Goal: Task Accomplishment & Management: Manage account settings

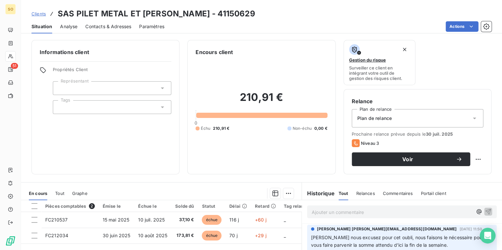
click at [120, 27] on span "Contacts & Adresses" at bounding box center [108, 26] width 46 height 7
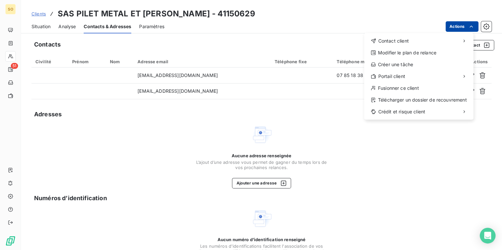
click at [444, 26] on html "SO 51 Clients SAS PILET METAL ET [PERSON_NAME] - 41150629 Situation Analyse Con…" at bounding box center [251, 125] width 502 height 250
click at [399, 39] on span "Contact client" at bounding box center [393, 41] width 31 height 7
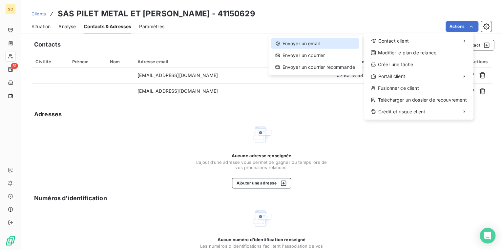
click at [322, 46] on div "Envoyer un email" at bounding box center [315, 43] width 88 height 10
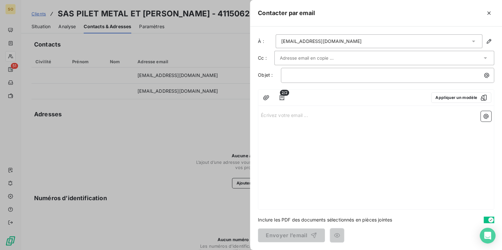
click at [303, 61] on input "text" at bounding box center [315, 58] width 71 height 10
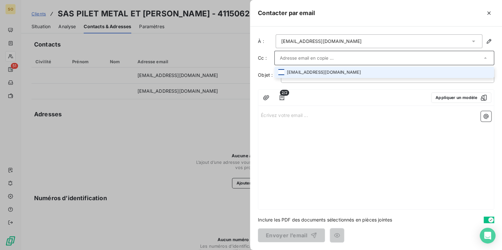
click at [283, 74] on div at bounding box center [281, 72] width 6 height 6
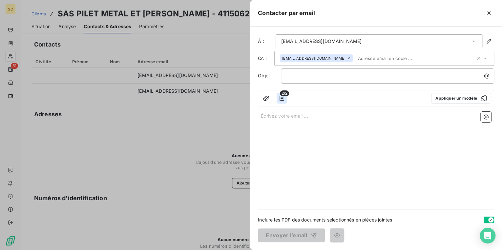
click at [281, 99] on icon "button" at bounding box center [281, 98] width 7 height 7
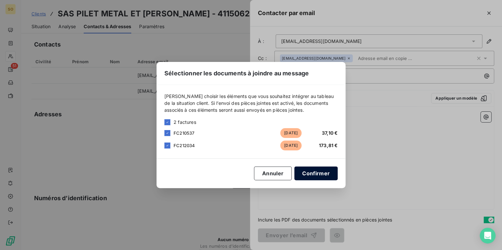
click at [316, 176] on button "Confirmer" at bounding box center [315, 174] width 43 height 14
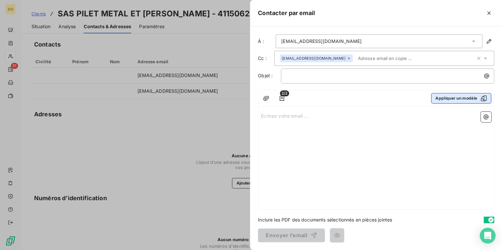
click at [446, 101] on button "Appliquer un modèle" at bounding box center [461, 98] width 60 height 10
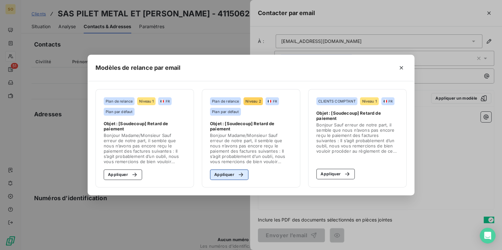
click at [243, 178] on icon "button" at bounding box center [240, 175] width 7 height 7
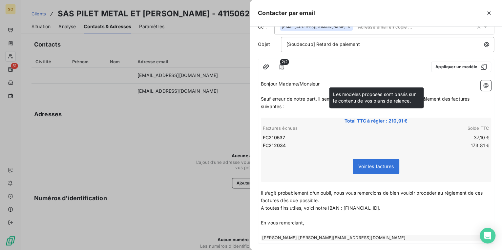
scroll to position [64, 0]
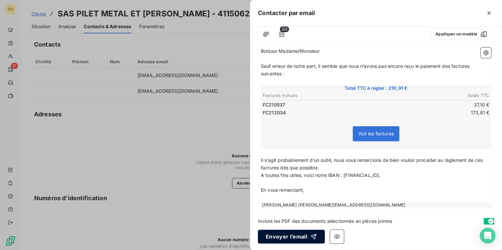
click at [298, 232] on button "Envoyer l’email" at bounding box center [291, 237] width 67 height 14
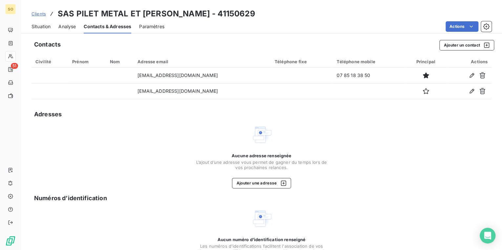
click at [39, 13] on span "Clients" at bounding box center [38, 13] width 14 height 5
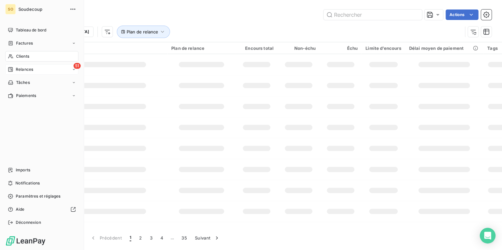
click at [22, 69] on span "Relances" at bounding box center [24, 70] width 17 height 6
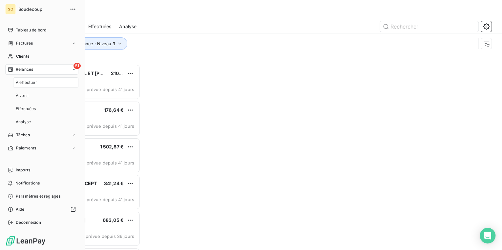
scroll to position [182, 105]
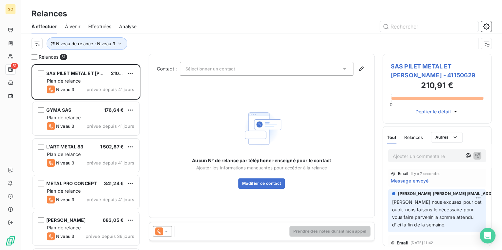
click at [409, 75] on span "SAS PILET METAL ET [PERSON_NAME] - 41150629" at bounding box center [437, 71] width 93 height 18
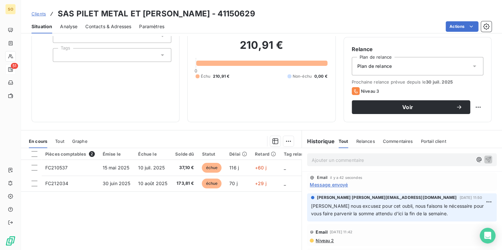
scroll to position [52, 0]
click at [37, 13] on span "Clients" at bounding box center [38, 13] width 14 height 5
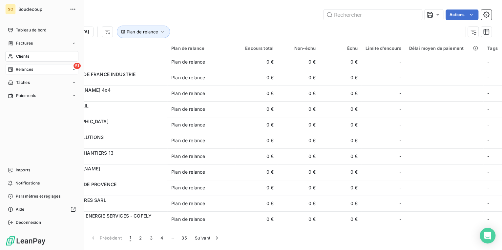
click at [12, 67] on icon at bounding box center [10, 69] width 5 height 5
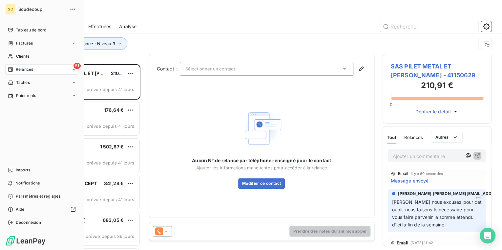
scroll to position [182, 105]
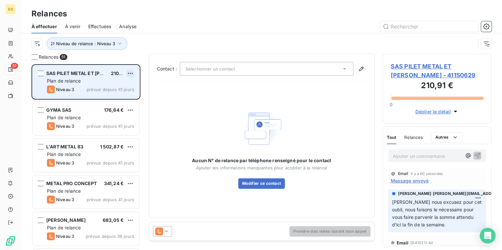
click at [131, 72] on html "SO 51 Relances À effectuer À venir Effectuées Analyse Niveau de relance : Nivea…" at bounding box center [251, 125] width 502 height 250
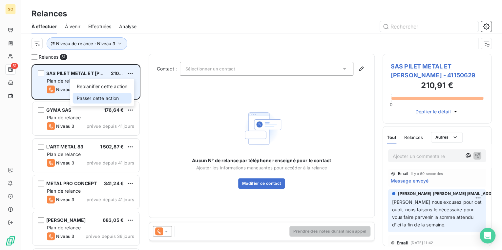
click at [114, 97] on div "Passer cette action" at bounding box center [102, 98] width 59 height 10
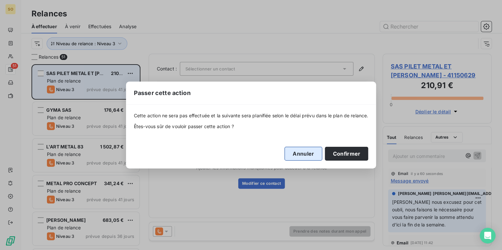
click at [310, 154] on button "Annuler" at bounding box center [303, 154] width 38 height 14
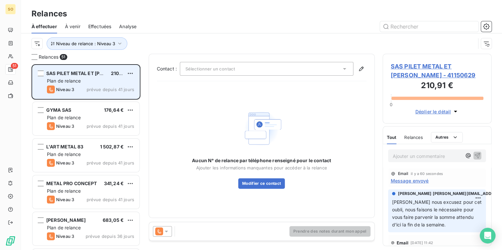
click at [405, 156] on p "Ajouter un commentaire ﻿" at bounding box center [427, 156] width 69 height 8
click at [476, 156] on icon "button" at bounding box center [477, 155] width 7 height 7
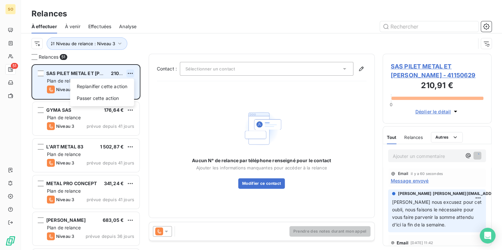
click at [133, 72] on html "SO 51 Relances À effectuer À venir Effectuées Analyse Niveau de relance : Nivea…" at bounding box center [251, 125] width 502 height 250
click at [108, 101] on div "Passer cette action" at bounding box center [102, 98] width 59 height 10
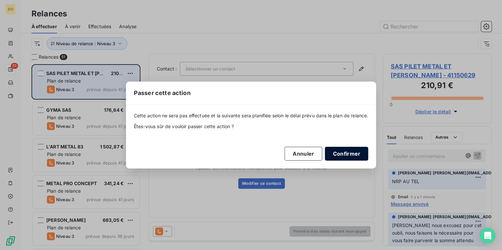
click at [350, 153] on button "Confirmer" at bounding box center [346, 154] width 43 height 14
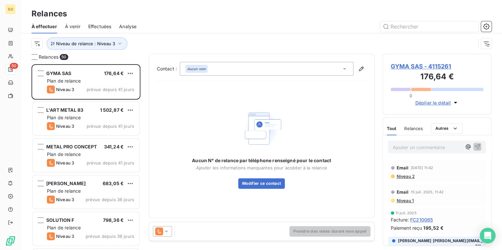
click at [399, 68] on span "GYMA SAS - 4115261" at bounding box center [437, 66] width 93 height 9
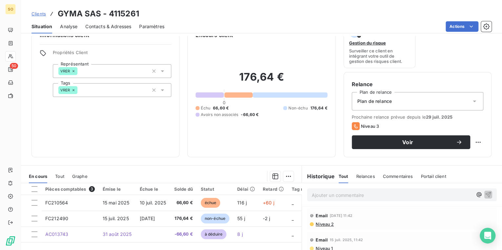
scroll to position [26, 0]
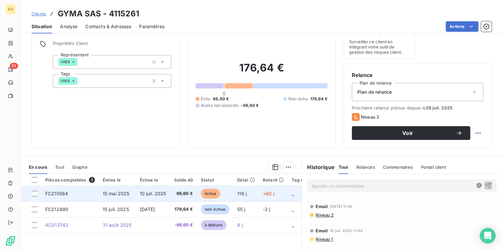
click at [214, 193] on span "échue" at bounding box center [211, 194] width 20 height 10
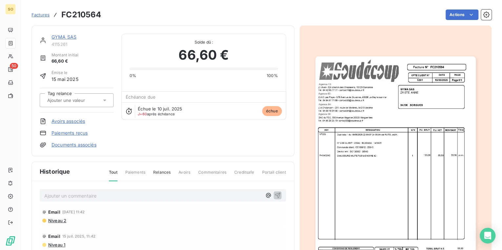
click at [59, 122] on link "Avoirs associés" at bounding box center [67, 121] width 33 height 7
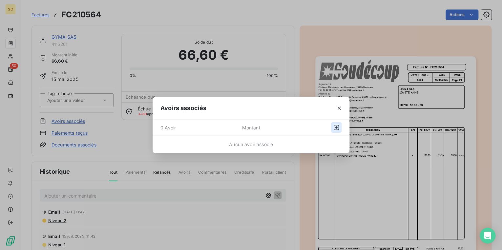
click at [336, 128] on icon "button" at bounding box center [336, 127] width 7 height 7
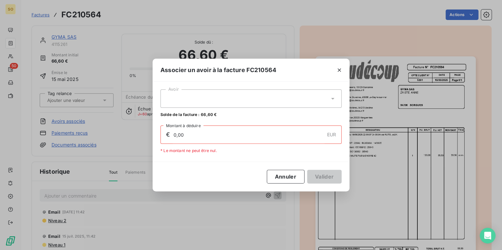
click at [221, 94] on div at bounding box center [250, 99] width 181 height 18
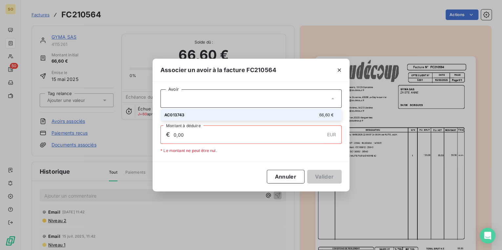
click at [233, 114] on div "AC013743 66,60 €" at bounding box center [250, 115] width 173 height 6
type input "66,60"
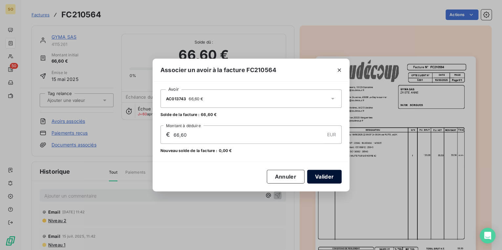
click at [324, 180] on button "Valider" at bounding box center [324, 177] width 34 height 14
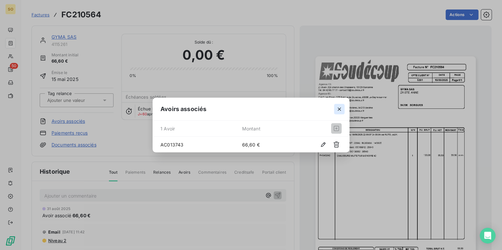
click at [340, 107] on icon "button" at bounding box center [339, 109] width 7 height 7
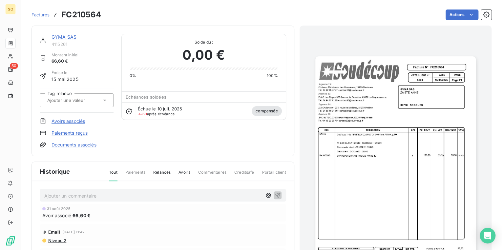
click at [69, 37] on link "GYMA SAS" at bounding box center [63, 37] width 25 height 6
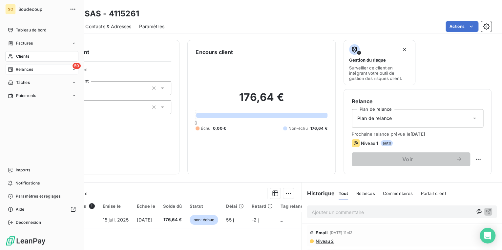
click at [30, 67] on span "Relances" at bounding box center [24, 70] width 17 height 6
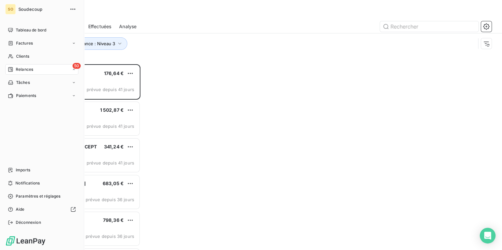
scroll to position [182, 105]
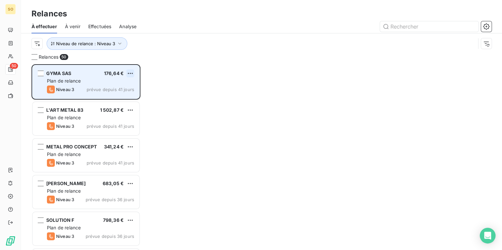
click at [130, 71] on html "SO 50 Relances À effectuer À venir Effectuées Analyse Niveau de relance : Nivea…" at bounding box center [251, 125] width 502 height 250
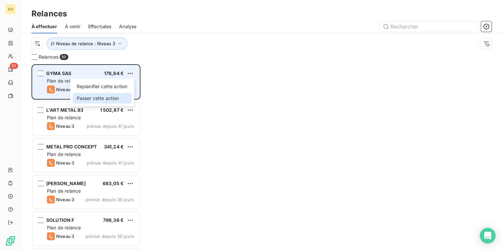
click at [116, 100] on div "Passer cette action" at bounding box center [102, 98] width 59 height 10
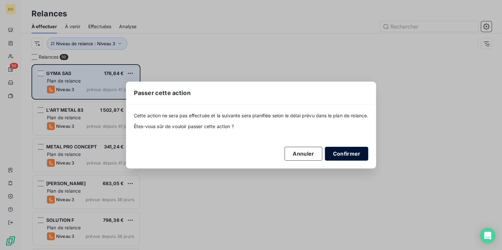
click at [348, 153] on button "Confirmer" at bounding box center [346, 154] width 43 height 14
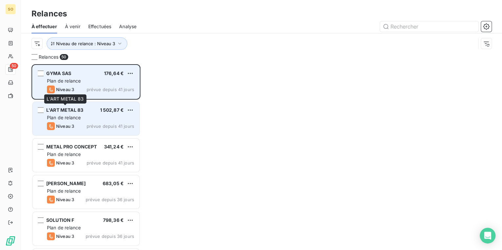
click at [80, 112] on span "L'ART METAL 83" at bounding box center [64, 110] width 37 height 6
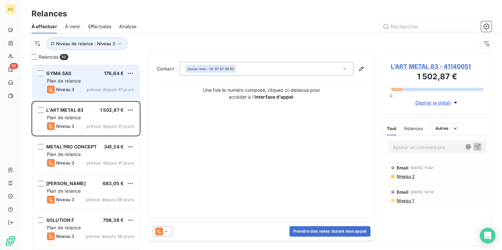
click at [434, 64] on span "L'ART METAL 83 - 41140051" at bounding box center [437, 66] width 93 height 9
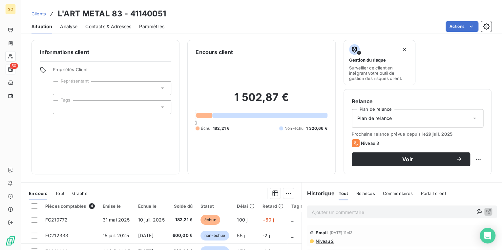
click at [110, 27] on span "Contacts & Adresses" at bounding box center [108, 26] width 46 height 7
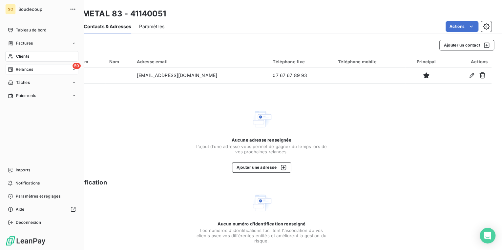
click at [17, 70] on span "Relances" at bounding box center [24, 70] width 17 height 6
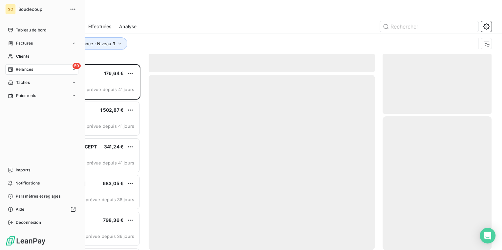
scroll to position [182, 105]
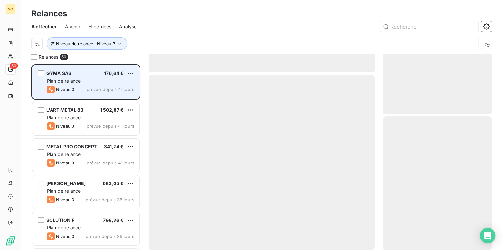
click at [66, 71] on span "GYMA SAS" at bounding box center [58, 74] width 25 height 6
click at [129, 72] on html "SO 50 Relances À effectuer À venir Effectuées Analyse Niveau de relance : Nivea…" at bounding box center [251, 125] width 502 height 250
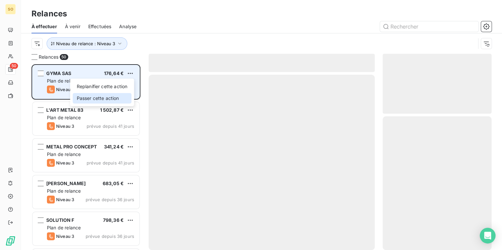
click at [102, 96] on div "Passer cette action" at bounding box center [102, 98] width 59 height 10
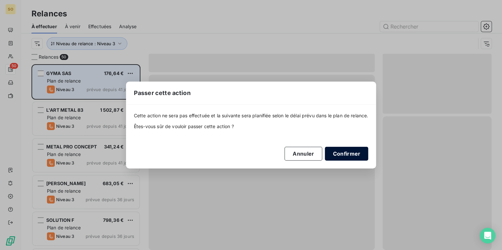
click at [347, 155] on button "Confirmer" at bounding box center [346, 154] width 43 height 14
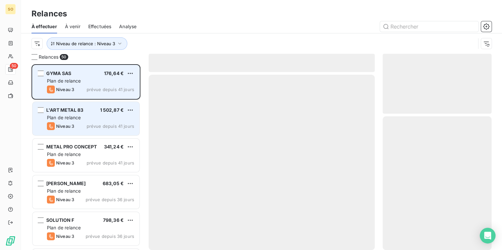
click at [71, 106] on div "L'ART METAL 83 1 502,87 € Plan de relance Niveau 3 prévue depuis 41 jours" at bounding box center [85, 118] width 107 height 33
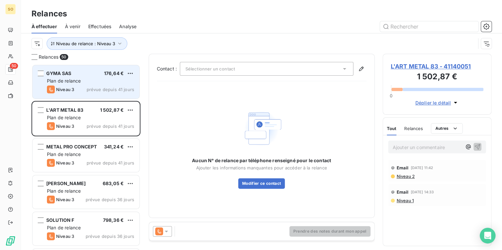
click at [406, 66] on span "L'ART METAL 83 - 41140051" at bounding box center [437, 66] width 93 height 9
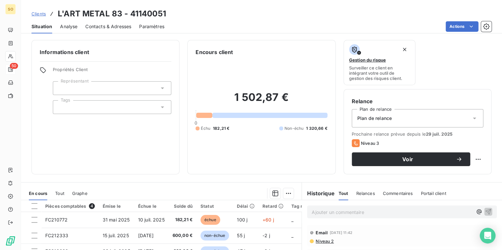
click at [329, 210] on p "Ajouter un commentaire ﻿" at bounding box center [392, 212] width 161 height 8
click at [486, 210] on icon "button" at bounding box center [488, 212] width 6 height 6
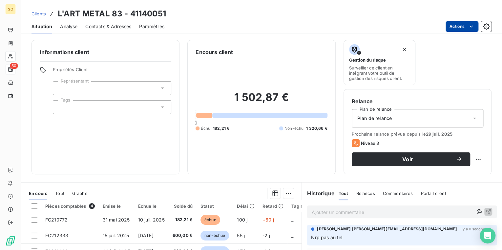
click at [450, 26] on html "SO 50 Clients L'ART METAL 83 - 41140051 Situation Analyse Contacts & Adresses P…" at bounding box center [251, 125] width 502 height 250
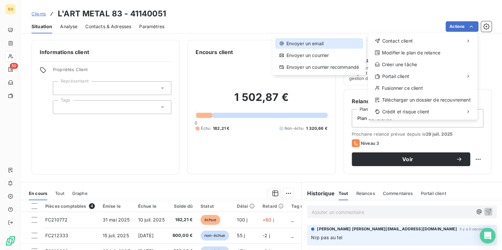
click at [332, 43] on div "Envoyer un email" at bounding box center [319, 43] width 88 height 10
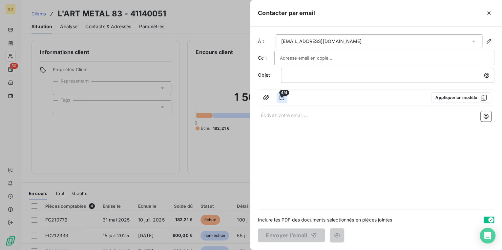
click at [281, 97] on icon "button" at bounding box center [281, 97] width 5 height 5
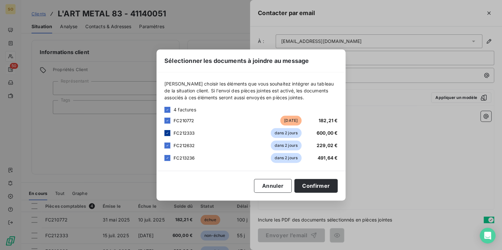
click at [165, 132] on icon at bounding box center [167, 133] width 4 height 4
click at [165, 145] on icon at bounding box center [167, 146] width 4 height 4
click at [166, 159] on icon at bounding box center [167, 158] width 4 height 4
click at [305, 186] on button "Confirmer" at bounding box center [315, 186] width 43 height 14
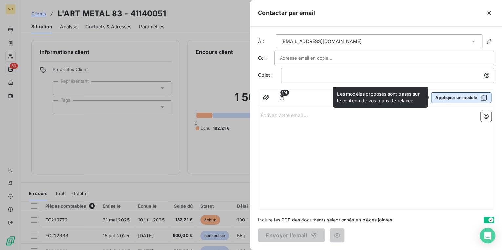
click at [445, 100] on button "Appliquer un modèle" at bounding box center [461, 97] width 60 height 10
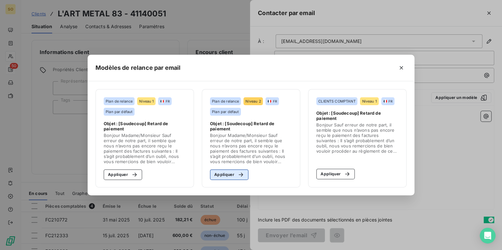
click at [223, 173] on button "Appliquer" at bounding box center [229, 175] width 38 height 10
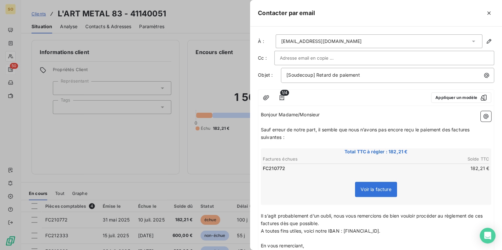
click at [451, 129] on span "Sauf erreur de notre part, il semble que nous n’avons pas encore reçu le paieme…" at bounding box center [366, 133] width 210 height 13
click at [473, 131] on span "Sauf erreur de notre part, il semble que nous n’avons pas encore reçu le paieme…" at bounding box center [367, 133] width 213 height 13
click at [281, 139] on span "Sauf erreur de notre part, il semble que nous n’avons pas encore reçu le paieme…" at bounding box center [366, 133] width 210 height 13
click at [484, 216] on span "Il s’agit probablement d’un oubli, nous vous remercions de bien vouloir procéde…" at bounding box center [372, 219] width 223 height 13
click at [292, 223] on span "Il s’agit probablement d’un oubli, nous vous remercions de bien vouloir procéde…" at bounding box center [374, 219] width 227 height 13
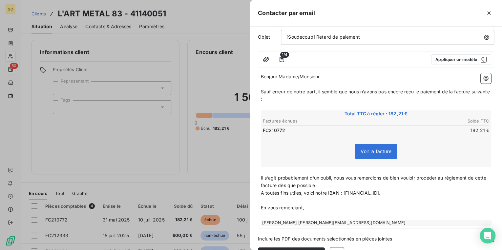
scroll to position [56, 0]
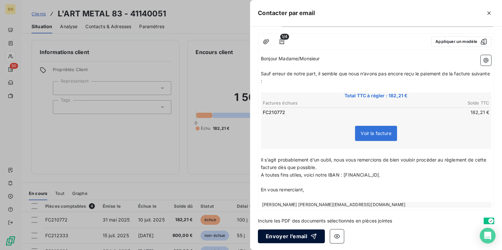
click at [301, 236] on button "Envoyer l’email" at bounding box center [291, 237] width 67 height 14
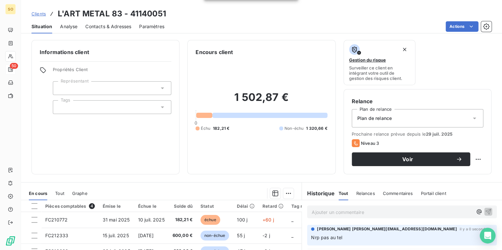
click at [41, 13] on span "Clients" at bounding box center [38, 13] width 14 height 5
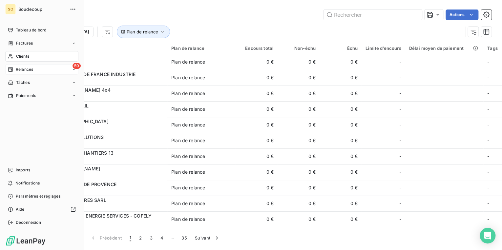
click at [13, 65] on div "50 Relances" at bounding box center [41, 69] width 73 height 10
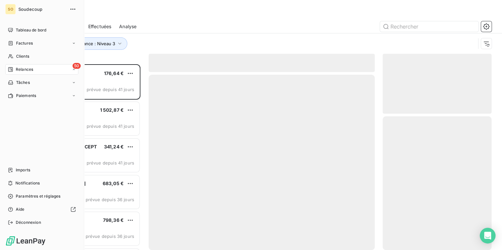
scroll to position [182, 105]
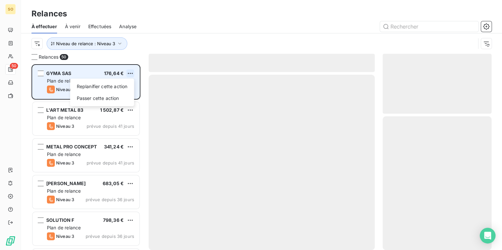
click at [131, 72] on html "SO 50 Relances À effectuer À venir Effectuées Analyse Niveau de relance : Nivea…" at bounding box center [251, 125] width 502 height 250
click at [92, 98] on div "Passer cette action" at bounding box center [102, 98] width 59 height 10
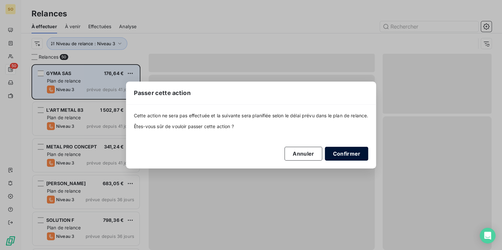
click at [349, 152] on button "Confirmer" at bounding box center [346, 154] width 43 height 14
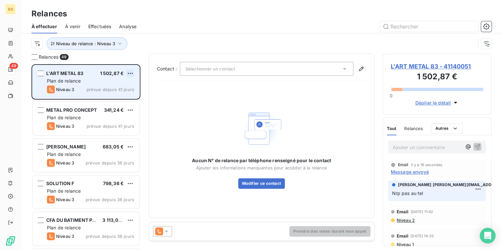
click at [129, 71] on html "SO 49 Relances À effectuer À venir Effectuées Analyse Niveau de relance : Nivea…" at bounding box center [251, 125] width 502 height 250
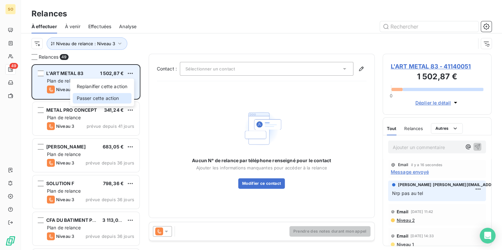
click at [90, 97] on div "Passer cette action" at bounding box center [102, 98] width 59 height 10
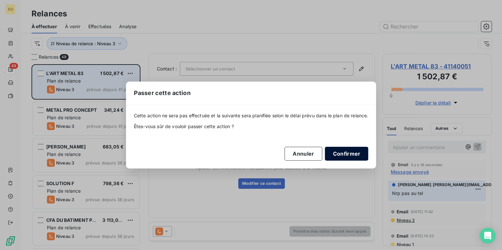
click at [351, 152] on button "Confirmer" at bounding box center [346, 154] width 43 height 14
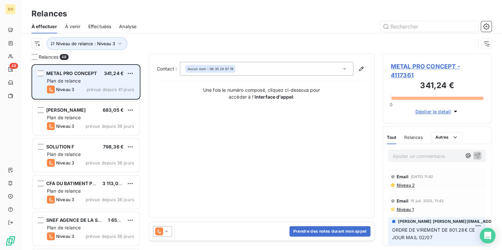
click at [409, 66] on span "METAL PRO CONCEPT - 4117361" at bounding box center [437, 71] width 93 height 18
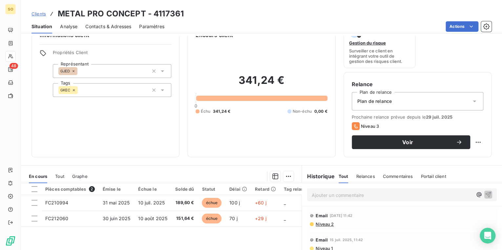
scroll to position [26, 0]
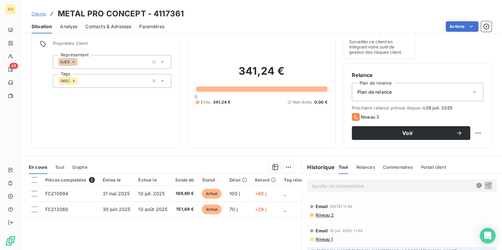
click at [113, 28] on span "Contacts & Adresses" at bounding box center [108, 26] width 46 height 7
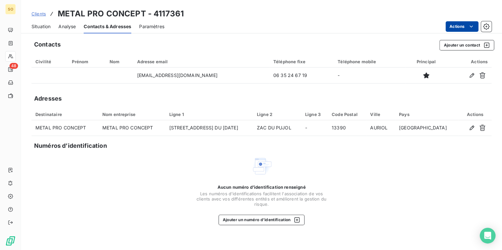
click at [457, 23] on html "SO 48 Clients METAL PRO CONCEPT - 4117361 Situation Analyse Contacts & Adresses…" at bounding box center [251, 125] width 502 height 250
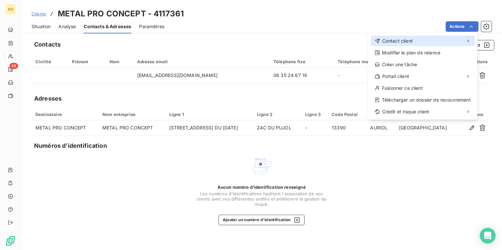
click at [401, 41] on span "Contact client" at bounding box center [397, 41] width 31 height 7
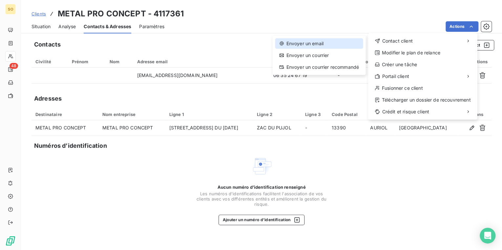
click at [328, 42] on div "Envoyer un email" at bounding box center [319, 43] width 88 height 10
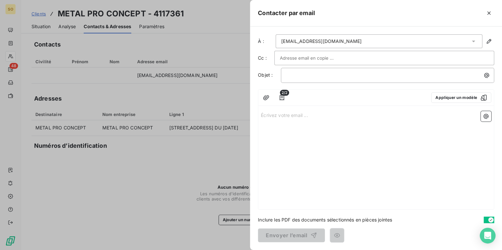
click at [282, 94] on span "2/2" at bounding box center [284, 93] width 9 height 6
click at [282, 96] on icon "button" at bounding box center [281, 97] width 5 height 5
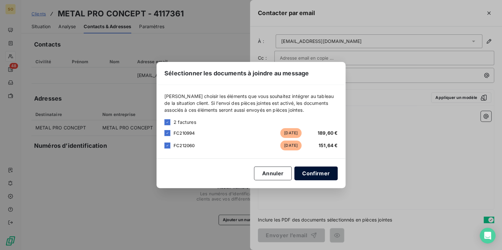
click at [320, 173] on button "Confirmer" at bounding box center [315, 174] width 43 height 14
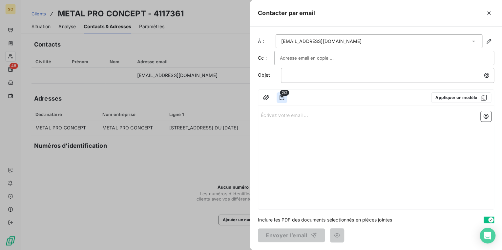
click at [282, 97] on icon "button" at bounding box center [281, 97] width 7 height 7
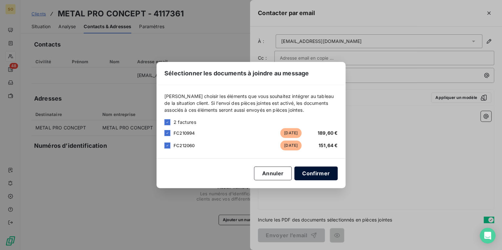
click at [311, 171] on button "Confirmer" at bounding box center [315, 174] width 43 height 14
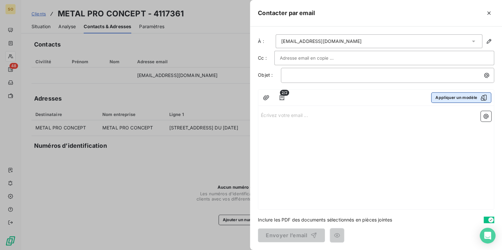
click at [452, 98] on button "Appliquer un modèle" at bounding box center [461, 97] width 60 height 10
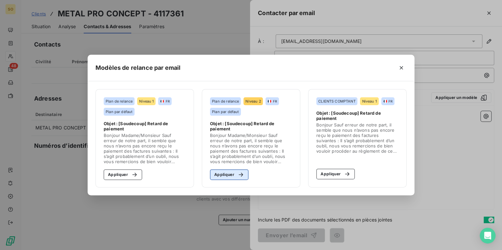
click at [234, 175] on button "Appliquer" at bounding box center [229, 175] width 38 height 10
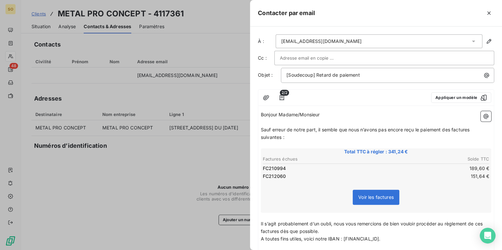
click at [197, 171] on div at bounding box center [251, 125] width 502 height 250
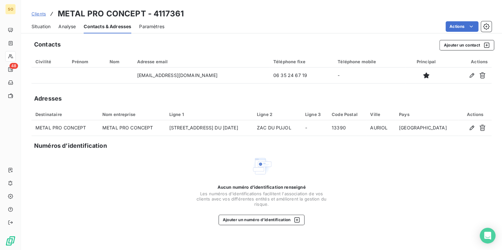
click at [38, 13] on span "Clients" at bounding box center [38, 13] width 14 height 5
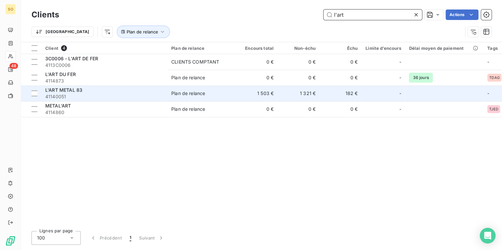
type input "l'art"
click at [165, 94] on td "L'ART METAL 83 41140051" at bounding box center [104, 94] width 126 height 16
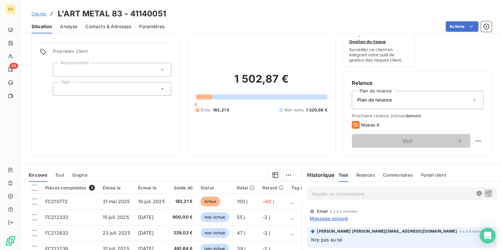
scroll to position [79, 0]
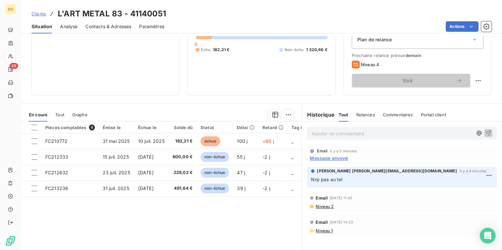
click at [337, 134] on p "Ajouter un commentaire ﻿" at bounding box center [392, 134] width 161 height 8
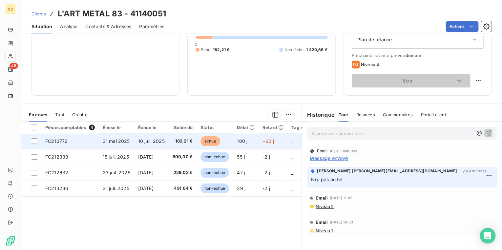
click at [212, 142] on span "échue" at bounding box center [210, 141] width 20 height 10
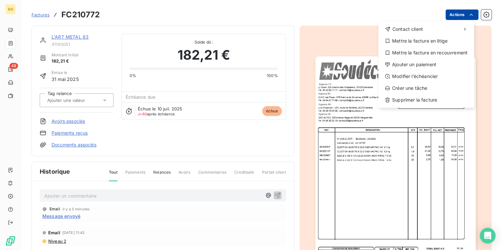
click at [451, 14] on html "SO 48 Factures FC210772 Actions Contact client Mettre la facture en litige Mett…" at bounding box center [251, 125] width 502 height 250
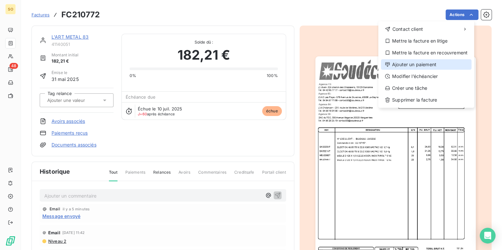
click at [402, 63] on div "Ajouter un paiement" at bounding box center [426, 64] width 91 height 10
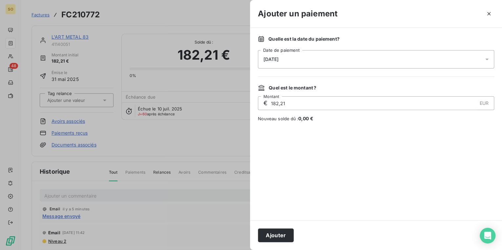
click at [278, 59] on span "[DATE]" at bounding box center [270, 59] width 15 height 5
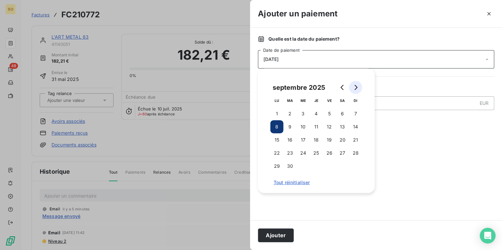
click at [356, 86] on icon "Go to next month" at bounding box center [355, 87] width 3 height 5
click at [305, 114] on button "1" at bounding box center [302, 113] width 13 height 13
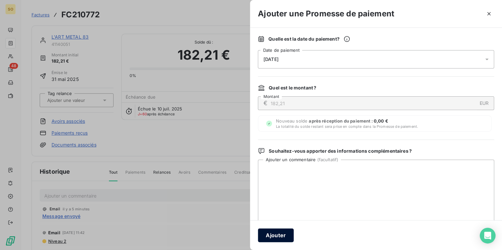
click at [289, 235] on button "Ajouter" at bounding box center [276, 236] width 36 height 14
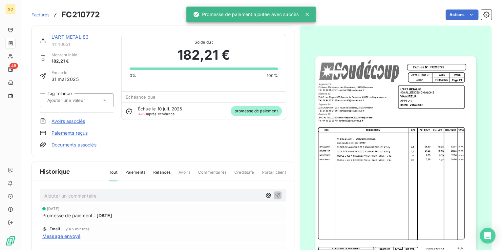
click at [65, 38] on link "L'ART METAL 83" at bounding box center [69, 37] width 37 height 6
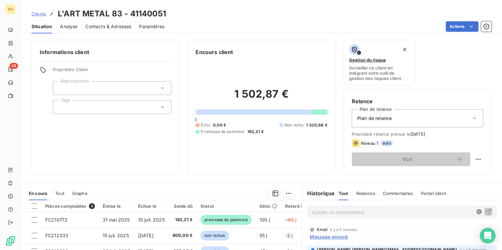
click at [344, 211] on p "Ajouter un commentaire ﻿" at bounding box center [392, 212] width 161 height 8
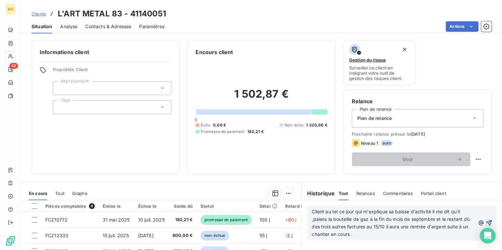
click at [485, 220] on icon "button" at bounding box center [488, 223] width 7 height 7
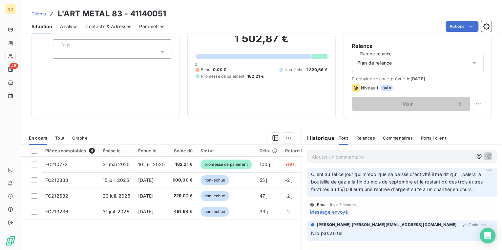
scroll to position [96, 0]
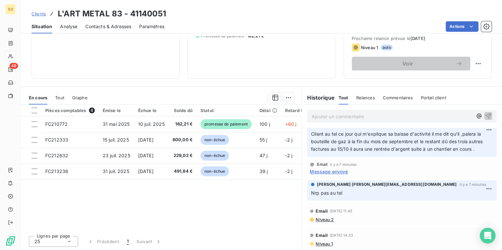
drag, startPoint x: 308, startPoint y: 134, endPoint x: 480, endPoint y: 148, distance: 172.8
click at [480, 148] on p "Client au tel ce jour qui m'explique sa baisse d'activité il me dit qu'il ,paie…" at bounding box center [402, 142] width 182 height 23
copy span "Client au tel ce jour qui m'explique sa baisse d'activité il me dit qu'il ,paie…"
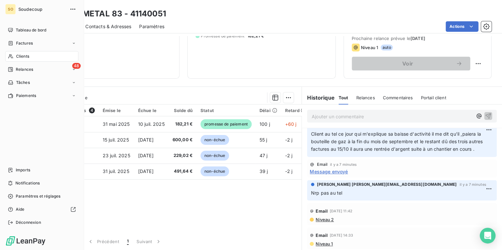
click at [30, 68] on span "Relances" at bounding box center [24, 70] width 17 height 6
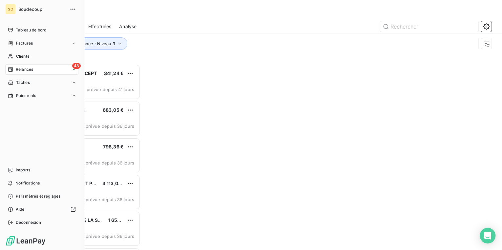
scroll to position [182, 105]
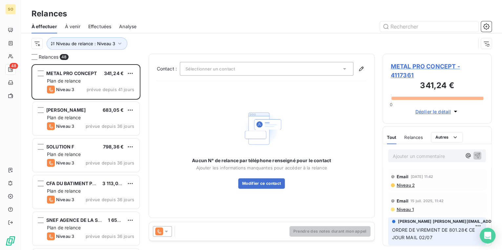
click at [418, 67] on span "METAL PRO CONCEPT - 4117361" at bounding box center [437, 71] width 93 height 18
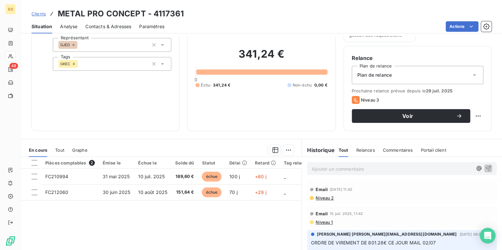
scroll to position [52, 0]
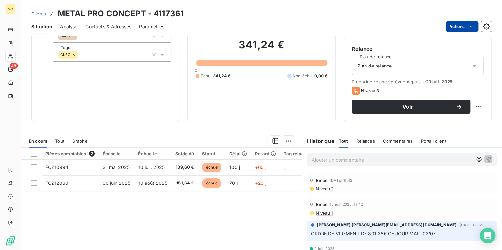
click at [463, 25] on html "SO 48 Clients METAL PRO CONCEPT - 4117361 Situation Analyse Contacts & Adresses…" at bounding box center [251, 125] width 502 height 250
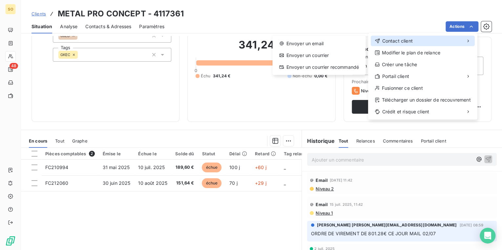
click at [391, 40] on span "Contact client" at bounding box center [397, 41] width 31 height 7
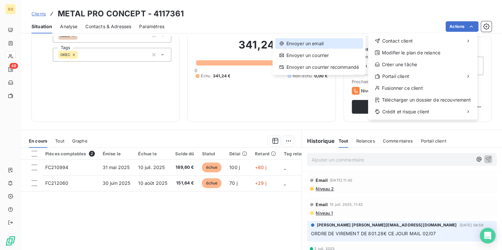
click at [328, 42] on div "Envoyer un email" at bounding box center [319, 43] width 88 height 10
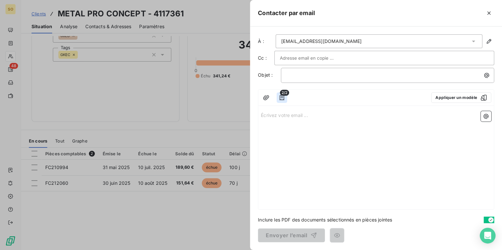
click at [284, 99] on icon "button" at bounding box center [281, 97] width 7 height 7
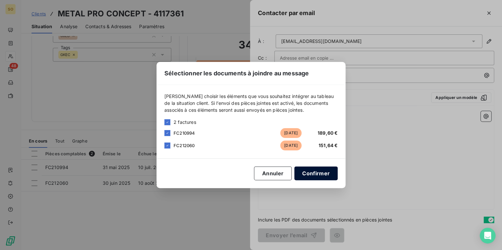
click at [305, 172] on button "Confirmer" at bounding box center [315, 174] width 43 height 14
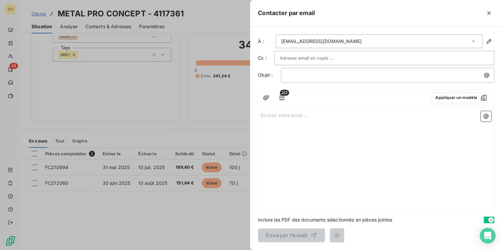
click at [441, 92] on div "2/2 Appliquer un modèle" at bounding box center [375, 98] width 235 height 16
click at [443, 96] on button "Appliquer un modèle" at bounding box center [461, 97] width 60 height 10
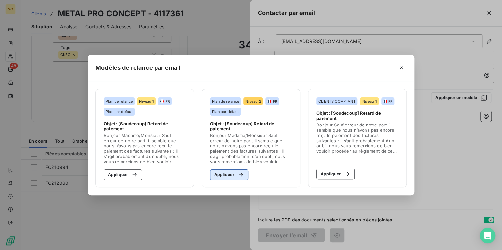
click at [237, 174] on icon "button" at bounding box center [240, 175] width 7 height 7
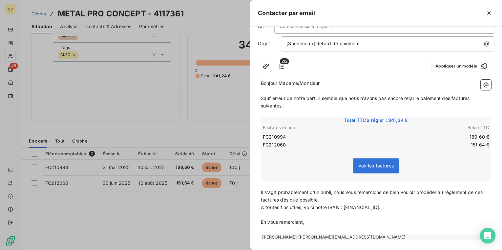
scroll to position [64, 0]
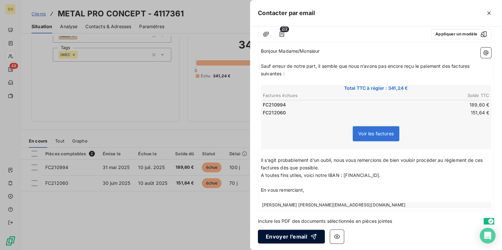
click at [295, 234] on button "Envoyer l’email" at bounding box center [291, 237] width 67 height 14
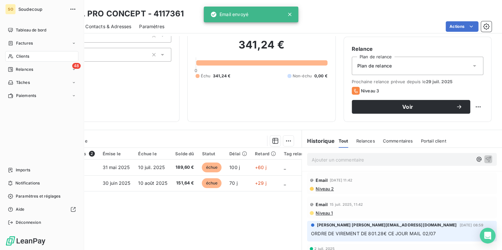
click at [29, 69] on span "Relances" at bounding box center [24, 70] width 17 height 6
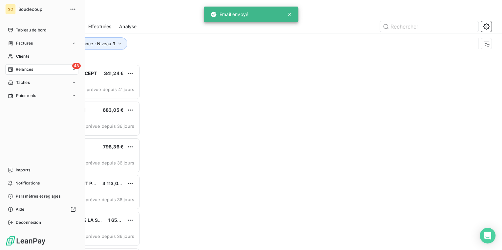
scroll to position [182, 105]
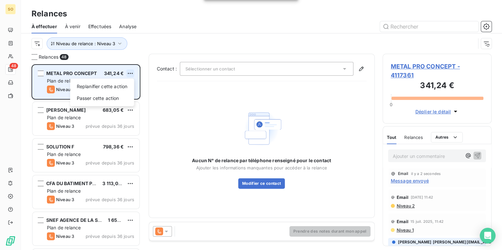
click at [131, 71] on html "SO 48 Relances À effectuer À venir Effectuées Analyse Niveau de relance : Nivea…" at bounding box center [251, 125] width 502 height 250
click at [115, 100] on div "Passer cette action" at bounding box center [102, 98] width 59 height 10
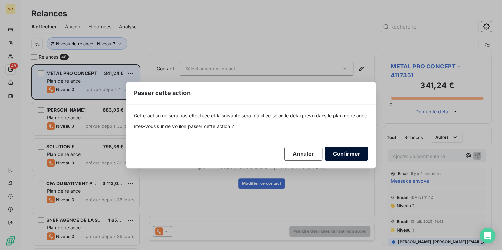
click at [337, 157] on button "Confirmer" at bounding box center [346, 154] width 43 height 14
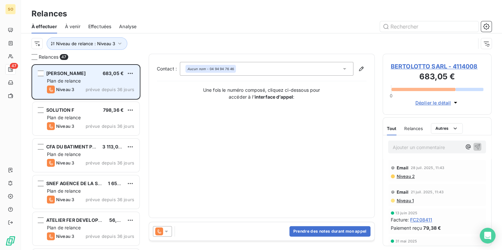
click at [435, 67] on span "BERTOLOTTO SARL - 4114008" at bounding box center [437, 66] width 93 height 9
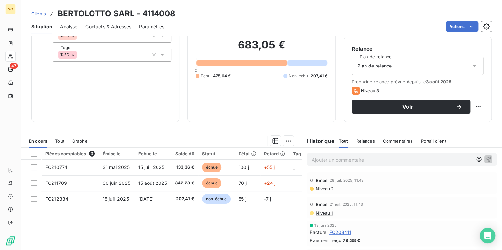
scroll to position [26, 0]
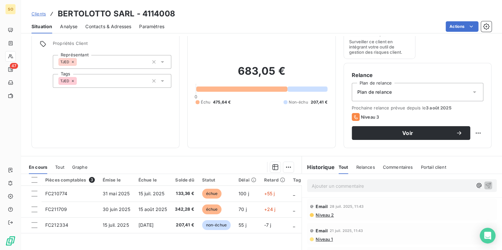
click at [109, 25] on span "Contacts & Adresses" at bounding box center [108, 26] width 46 height 7
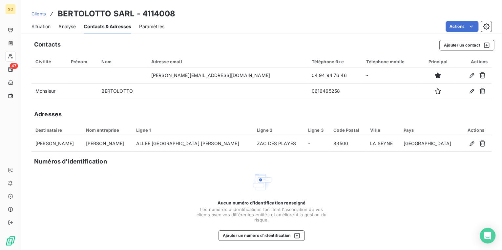
click at [42, 26] on span "Situation" at bounding box center [40, 26] width 19 height 7
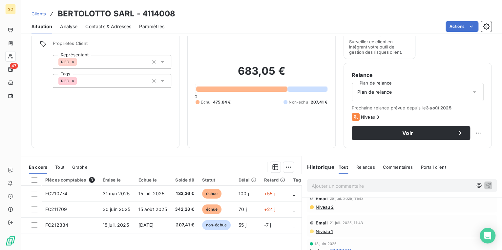
scroll to position [0, 0]
click at [341, 189] on p "Ajouter un commentaire ﻿" at bounding box center [392, 186] width 161 height 8
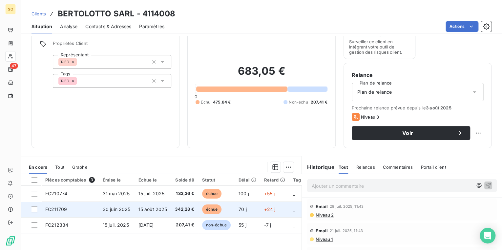
click at [216, 211] on span "échue" at bounding box center [212, 210] width 20 height 10
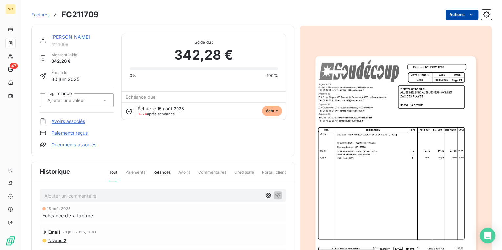
click at [454, 12] on html "SO 47 Factures FC211709 Actions BERTOLOTTO SARL 4114008 Montant initial 342,28 …" at bounding box center [251, 125] width 502 height 250
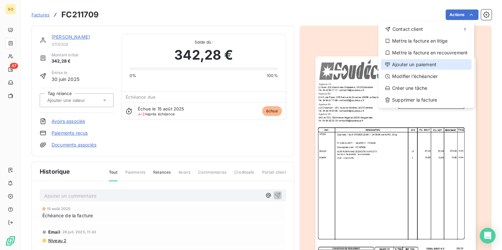
click at [409, 65] on div "Ajouter un paiement" at bounding box center [426, 64] width 91 height 10
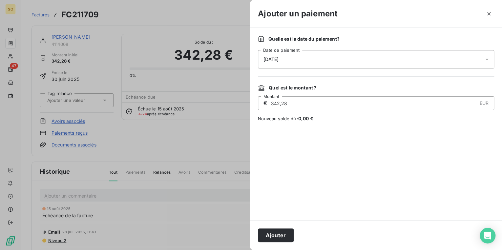
click at [278, 59] on span "[DATE]" at bounding box center [270, 59] width 15 height 5
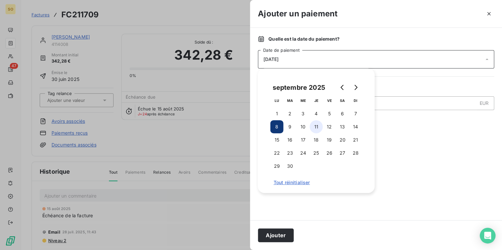
click at [315, 127] on button "11" at bounding box center [316, 126] width 13 height 13
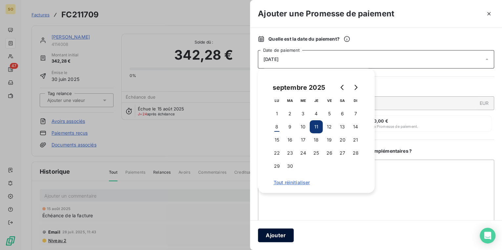
click at [276, 237] on button "Ajouter" at bounding box center [276, 236] width 36 height 14
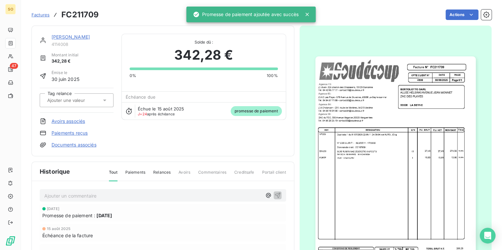
click at [70, 36] on link "[PERSON_NAME]" at bounding box center [70, 37] width 38 height 6
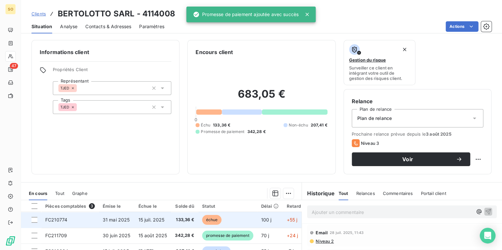
click at [211, 218] on span "échue" at bounding box center [212, 220] width 20 height 10
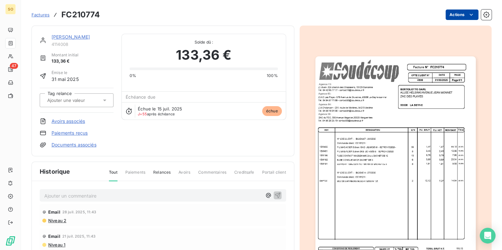
click at [445, 16] on html "SO 47 Factures FC210774 Actions BERTOLOTTO SARL 4114008 Montant initial 133,36 …" at bounding box center [251, 125] width 502 height 250
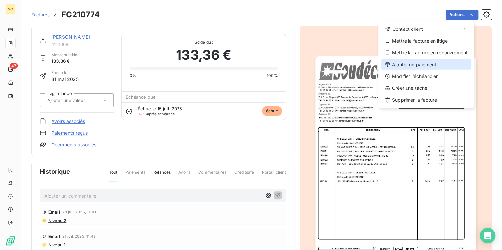
click at [420, 64] on div "Ajouter un paiement" at bounding box center [426, 64] width 91 height 10
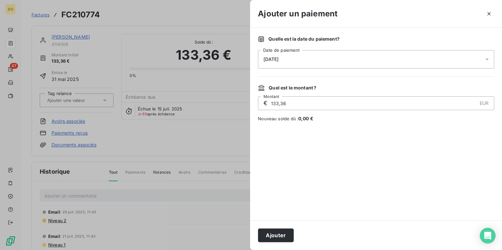
click at [278, 57] on span "[DATE]" at bounding box center [270, 59] width 15 height 5
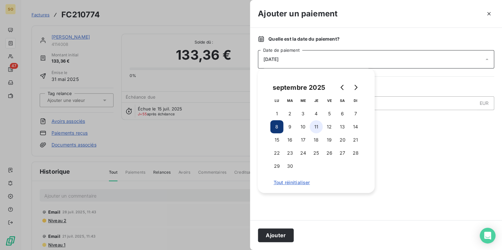
click at [318, 129] on button "11" at bounding box center [316, 126] width 13 height 13
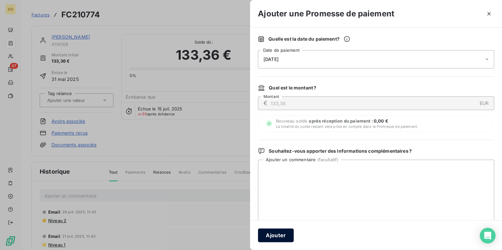
click at [292, 236] on button "Ajouter" at bounding box center [276, 236] width 36 height 14
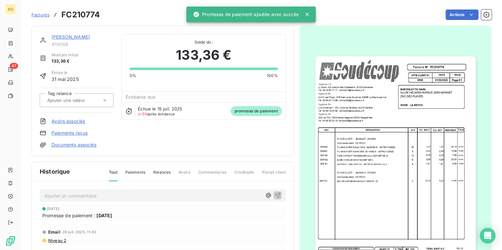
click at [88, 39] on link "[PERSON_NAME]" at bounding box center [70, 37] width 38 height 6
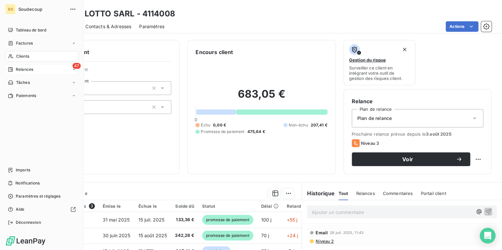
click at [28, 69] on span "Relances" at bounding box center [24, 70] width 17 height 6
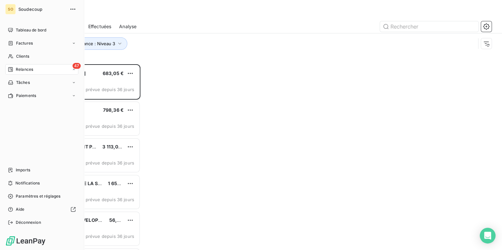
scroll to position [182, 105]
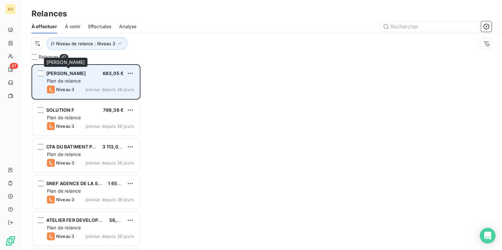
click at [84, 73] on span "[PERSON_NAME]" at bounding box center [65, 74] width 39 height 6
click at [67, 74] on span "[PERSON_NAME]" at bounding box center [65, 74] width 39 height 6
click at [67, 71] on span "[PERSON_NAME]" at bounding box center [65, 74] width 39 height 6
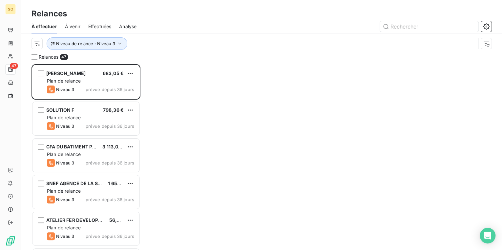
click at [79, 99] on div "BERTOLOTTO SARL 683,05 € Plan de relance Niveau 3 prévue depuis 36 jours" at bounding box center [85, 82] width 109 height 37
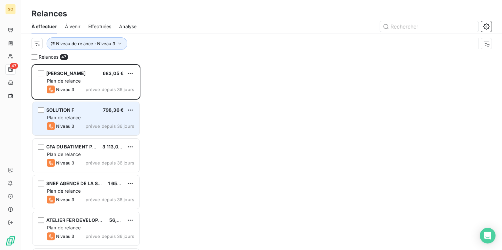
click at [65, 122] on div "SOLUTION F 798,36 € Plan de relance Niveau 3 prévue depuis 36 jours" at bounding box center [85, 118] width 107 height 33
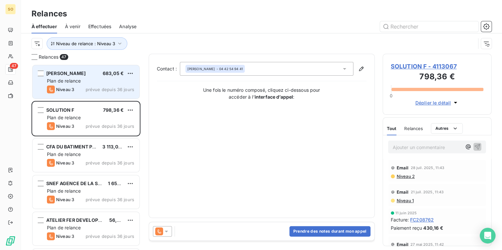
click at [68, 81] on span "Plan de relance" at bounding box center [64, 81] width 34 height 6
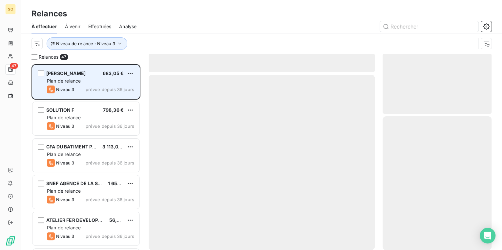
click at [83, 74] on span "[PERSON_NAME]" at bounding box center [65, 74] width 39 height 6
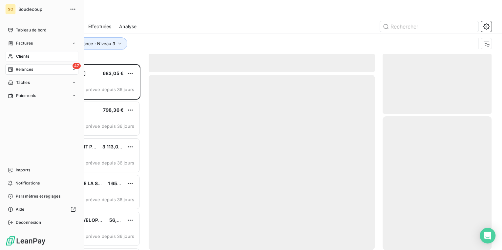
click at [24, 55] on span "Clients" at bounding box center [22, 56] width 13 height 6
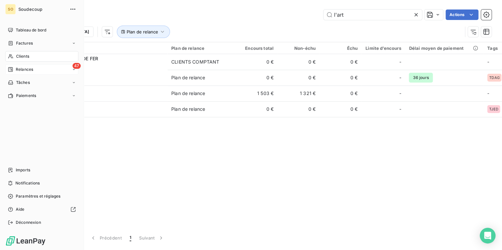
click at [25, 70] on span "Relances" at bounding box center [24, 70] width 17 height 6
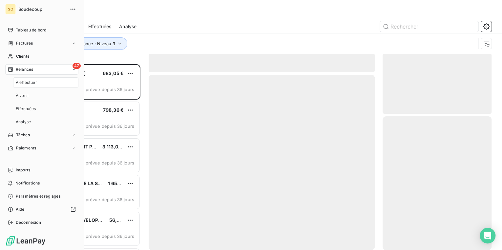
scroll to position [182, 105]
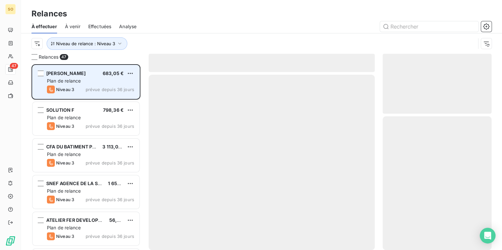
click at [86, 72] on span "[PERSON_NAME]" at bounding box center [65, 74] width 39 height 6
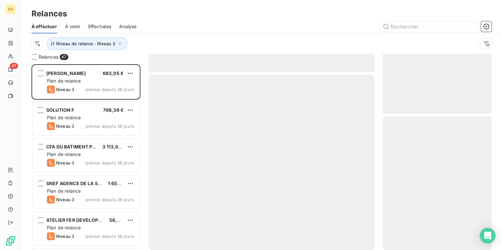
click at [314, 123] on div at bounding box center [262, 162] width 226 height 175
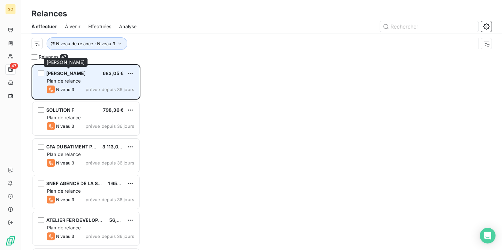
click at [82, 74] on span "[PERSON_NAME]" at bounding box center [65, 74] width 39 height 6
click at [69, 73] on span "[PERSON_NAME]" at bounding box center [65, 74] width 39 height 6
click at [94, 83] on div "Plan de relance" at bounding box center [90, 81] width 87 height 7
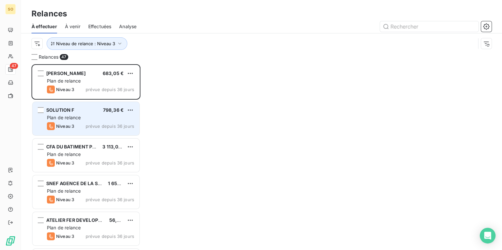
click at [82, 119] on div "Plan de relance" at bounding box center [90, 117] width 87 height 7
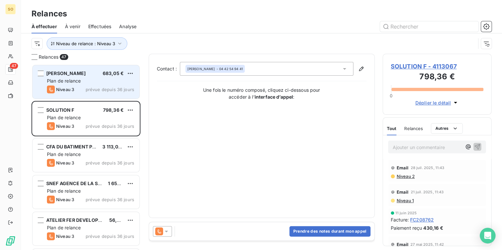
click at [66, 72] on span "[PERSON_NAME]" at bounding box center [65, 74] width 39 height 6
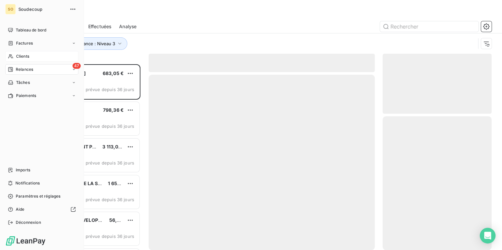
click at [21, 57] on span "Clients" at bounding box center [22, 56] width 13 height 6
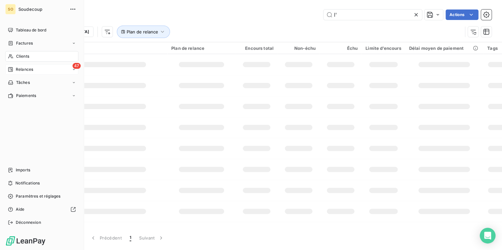
type input "l"
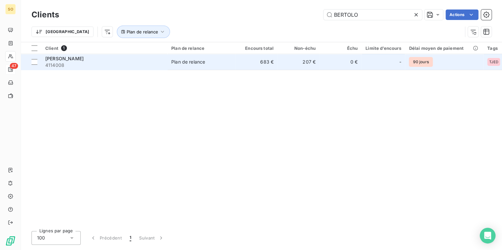
type input "BERTOLO"
click at [184, 54] on td "Plan de relance" at bounding box center [201, 62] width 68 height 16
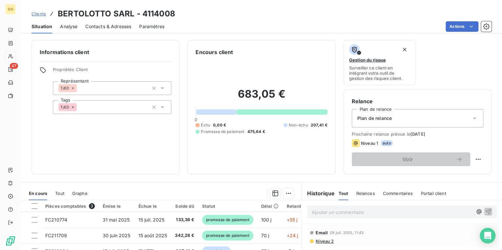
click at [339, 214] on p "Ajouter un commentaire ﻿" at bounding box center [392, 212] width 161 height 8
click at [485, 212] on icon "button" at bounding box center [488, 211] width 7 height 7
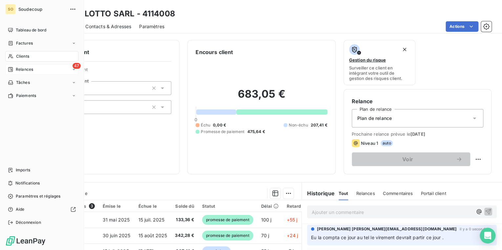
click at [18, 68] on span "Relances" at bounding box center [24, 70] width 17 height 6
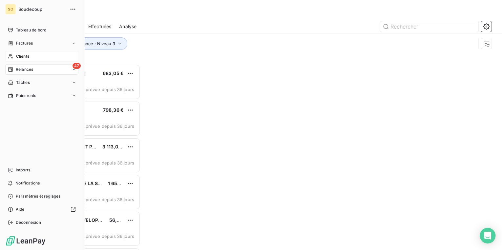
scroll to position [182, 105]
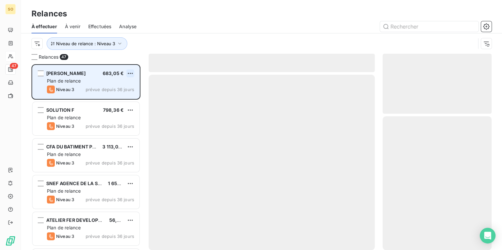
click at [130, 71] on html "SO 47 Relances À effectuer À venir Effectuées Analyse Niveau de relance : Nivea…" at bounding box center [251, 125] width 502 height 250
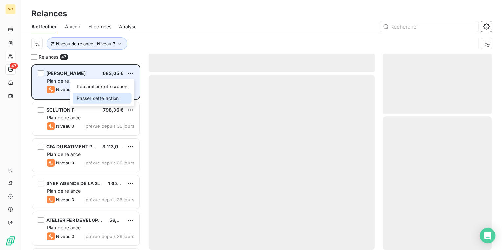
click at [105, 98] on div "Passer cette action" at bounding box center [102, 98] width 59 height 10
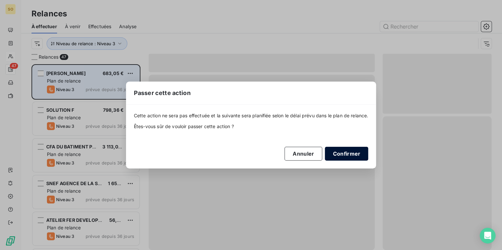
click at [338, 150] on button "Confirmer" at bounding box center [346, 154] width 43 height 14
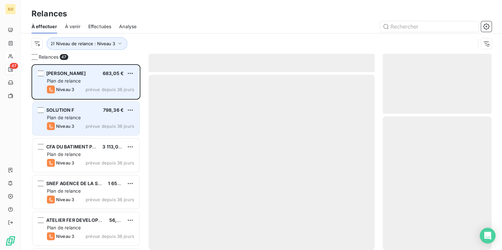
click at [75, 108] on div "SOLUTION F 798,36 €" at bounding box center [90, 110] width 87 height 6
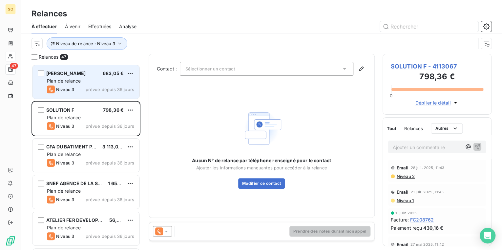
click at [396, 64] on span "SOLUTION F - 4113067" at bounding box center [437, 66] width 93 height 9
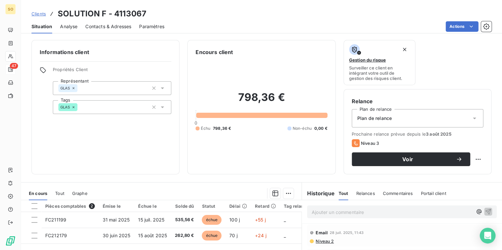
click at [42, 12] on span "Clients" at bounding box center [38, 13] width 14 height 5
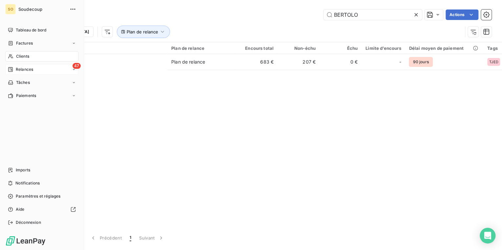
click at [18, 67] on span "Relances" at bounding box center [24, 70] width 17 height 6
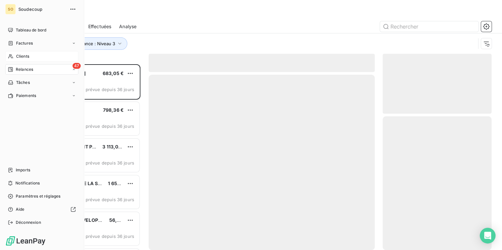
scroll to position [182, 105]
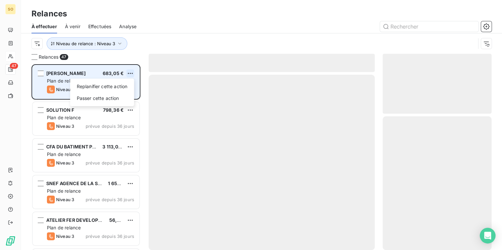
click at [128, 73] on html "SO 47 Relances À effectuer À venir Effectuées Analyse Niveau de relance : Nivea…" at bounding box center [251, 125] width 502 height 250
click at [95, 96] on div "Passer cette action" at bounding box center [102, 98] width 59 height 10
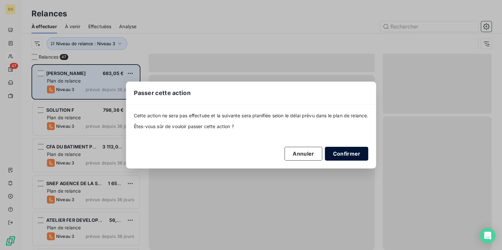
click at [346, 152] on button "Confirmer" at bounding box center [346, 154] width 43 height 14
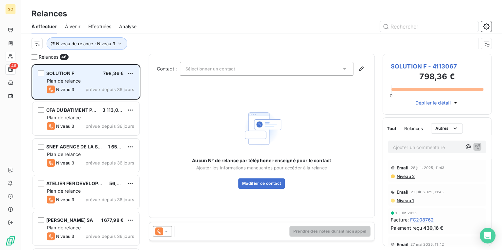
click at [431, 67] on span "SOLUTION F - 4113067" at bounding box center [437, 66] width 93 height 9
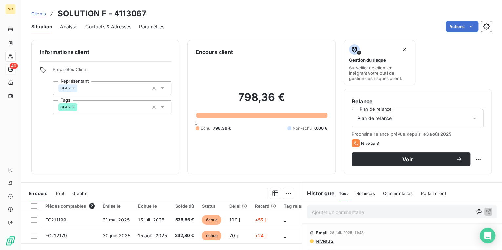
scroll to position [26, 0]
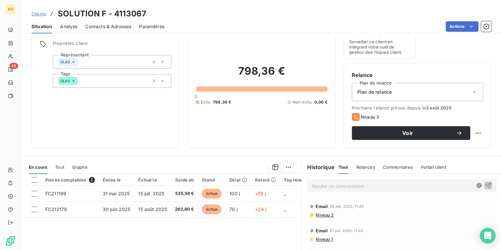
click at [117, 27] on span "Contacts & Adresses" at bounding box center [108, 26] width 46 height 7
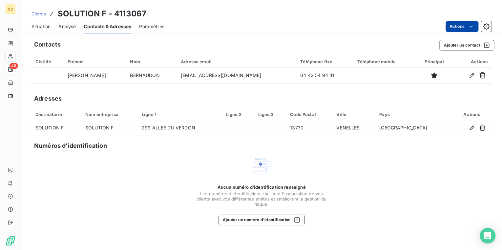
click at [458, 30] on html "SO 46 Clients SOLUTION F - 4113067 Situation Analyse Contacts & Adresses Paramè…" at bounding box center [251, 125] width 502 height 250
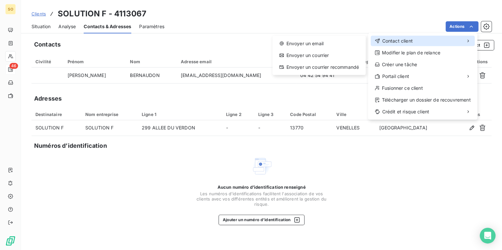
click at [382, 39] on span "Contact client" at bounding box center [397, 41] width 31 height 7
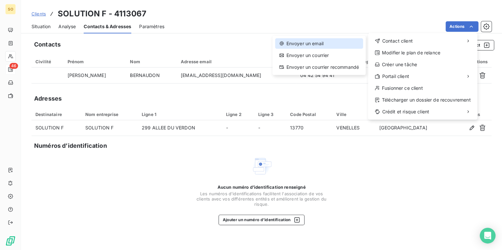
click at [304, 39] on div "Envoyer un email" at bounding box center [319, 43] width 88 height 10
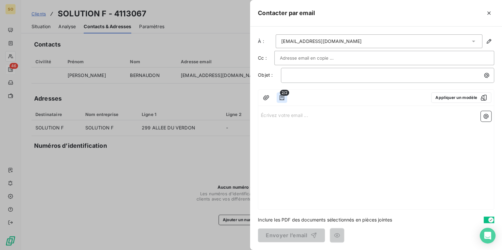
click at [282, 98] on icon "button" at bounding box center [281, 97] width 7 height 7
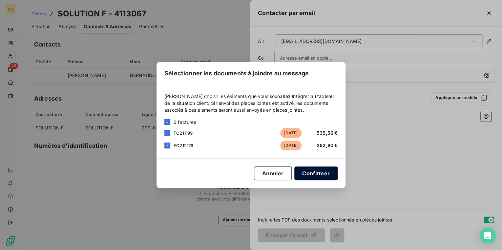
click at [316, 179] on button "Confirmer" at bounding box center [315, 174] width 43 height 14
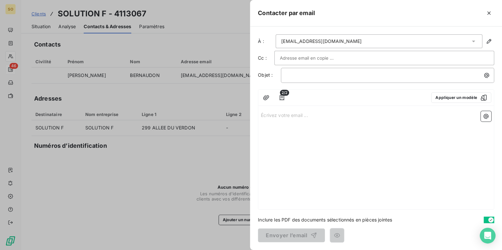
click at [298, 54] on input "text" at bounding box center [315, 58] width 71 height 10
click at [459, 100] on button "Appliquer un modèle" at bounding box center [461, 97] width 60 height 10
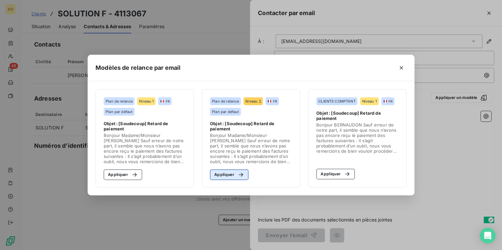
click at [230, 178] on button "Appliquer" at bounding box center [229, 175] width 38 height 10
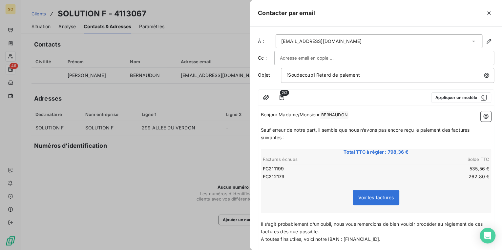
click at [323, 114] on span "[PERSON_NAME] ﻿" at bounding box center [334, 116] width 28 height 8
click at [373, 117] on p "Bonjour Madame/Monsieur [PERSON_NAME] ﻿ ﻿" at bounding box center [376, 115] width 230 height 8
drag, startPoint x: 353, startPoint y: 12, endPoint x: 357, endPoint y: 16, distance: 6.0
click at [357, 17] on div at bounding box center [404, 13] width 179 height 10
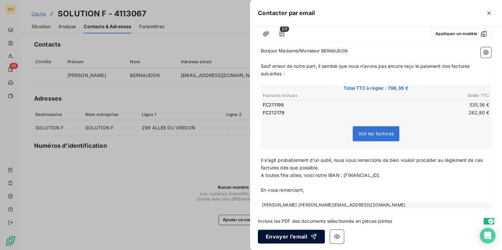
click at [300, 235] on button "Envoyer l’email" at bounding box center [291, 237] width 67 height 14
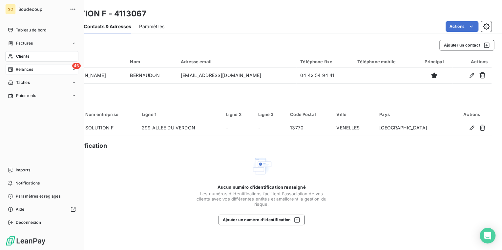
click at [26, 70] on span "Relances" at bounding box center [24, 70] width 17 height 6
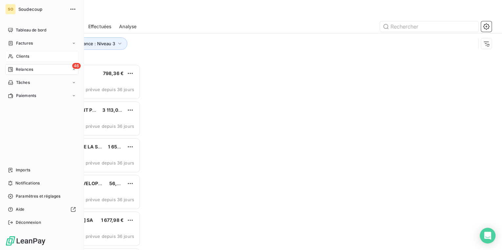
scroll to position [182, 105]
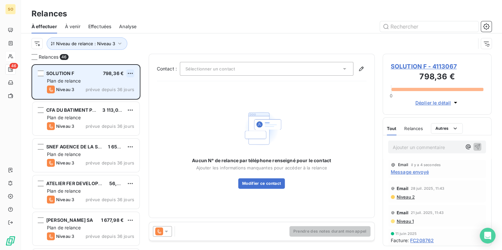
click at [130, 73] on html "SO 46 Relances À effectuer À venir Effectuées Analyse Niveau de relance : Nivea…" at bounding box center [251, 125] width 502 height 250
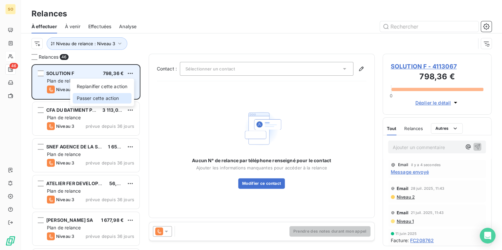
click at [97, 97] on div "Passer cette action" at bounding box center [102, 98] width 59 height 10
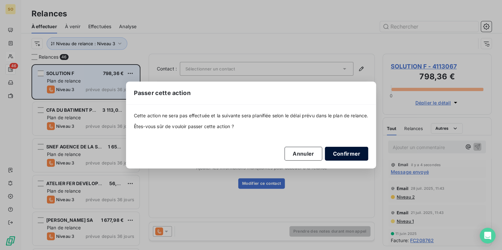
click at [349, 152] on button "Confirmer" at bounding box center [346, 154] width 43 height 14
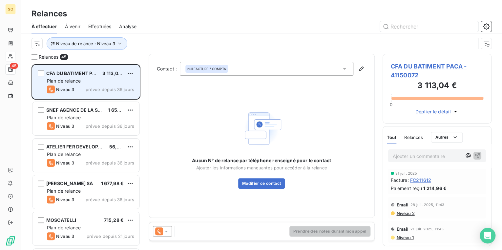
click at [398, 64] on span "CFA DU BATIMENT PACA - 41150072" at bounding box center [437, 71] width 93 height 18
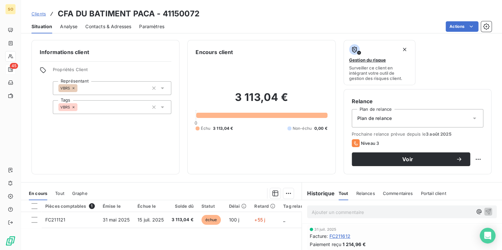
click at [113, 26] on span "Contacts & Adresses" at bounding box center [108, 26] width 46 height 7
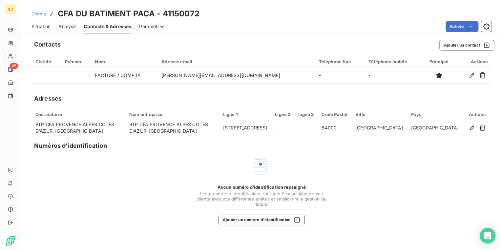
click at [46, 23] on span "Situation" at bounding box center [40, 26] width 19 height 7
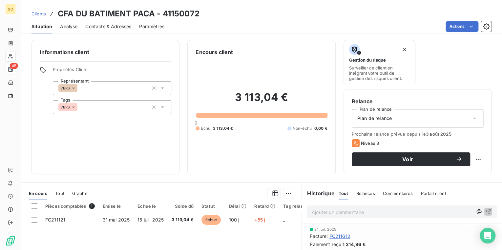
click at [117, 23] on span "Contacts & Adresses" at bounding box center [108, 26] width 46 height 7
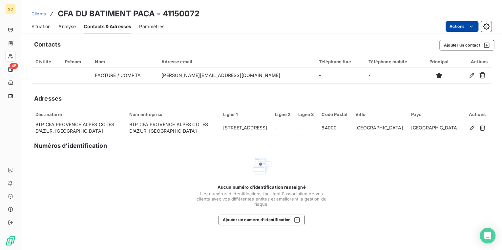
click at [462, 28] on html "SO 45 Clients CFA DU BATIMENT PACA - 41150072 Situation Analyse Contacts & Adre…" at bounding box center [251, 125] width 502 height 250
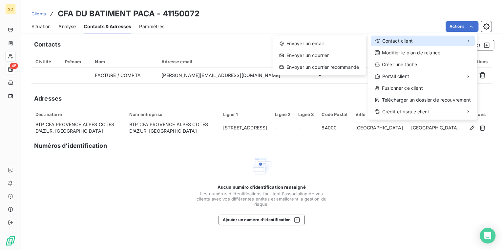
click at [399, 41] on span "Contact client" at bounding box center [397, 41] width 31 height 7
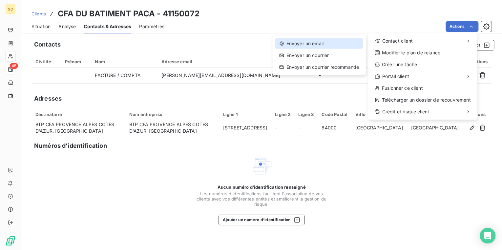
click at [307, 42] on div "Envoyer un email" at bounding box center [319, 43] width 88 height 10
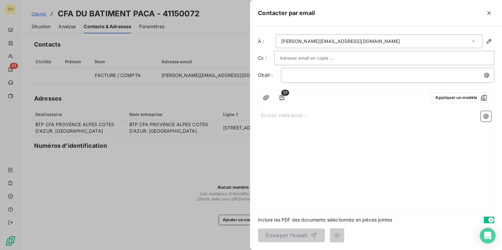
click at [297, 60] on input "text" at bounding box center [315, 58] width 71 height 10
click at [283, 98] on icon "button" at bounding box center [281, 97] width 7 height 7
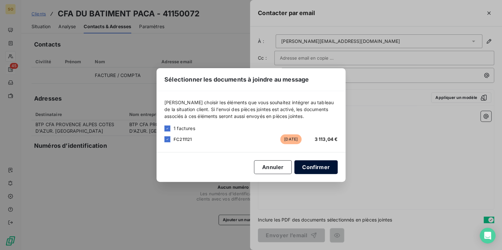
click at [323, 167] on button "Confirmer" at bounding box center [315, 167] width 43 height 14
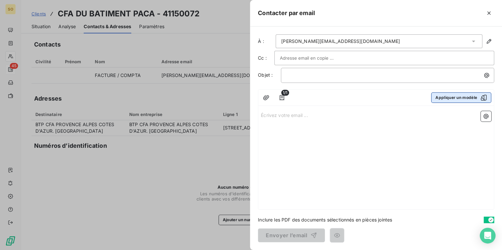
click at [443, 96] on button "Appliquer un modèle" at bounding box center [461, 97] width 60 height 10
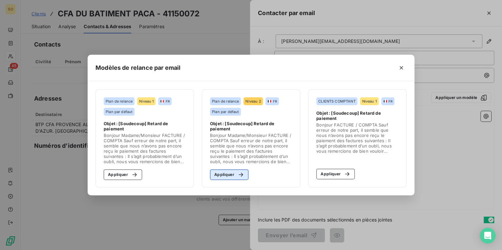
click at [233, 173] on button "Appliquer" at bounding box center [229, 175] width 38 height 10
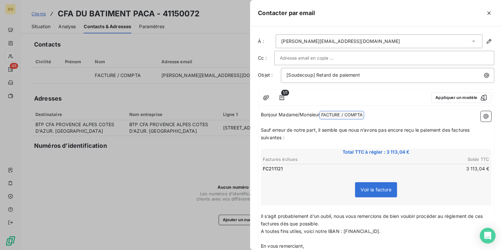
drag, startPoint x: 323, startPoint y: 114, endPoint x: 377, endPoint y: 115, distance: 53.5
click at [375, 115] on p "Bonjour Madame/Monsieur FACTURE / COMPTA ﻿ ﻿" at bounding box center [376, 115] width 230 height 8
click at [451, 131] on span "Sauf erreur de notre part, il semble que nous n’avons pas encore reçu le paieme…" at bounding box center [366, 133] width 210 height 13
click at [474, 131] on span "Sauf erreur de notre part, il semble que nous n’avons pas encore reçu le paieme…" at bounding box center [367, 133] width 213 height 13
click at [280, 138] on span "Sauf erreur de notre part, il semble que nous n’avons pas encore reçu le paieme…" at bounding box center [366, 133] width 210 height 13
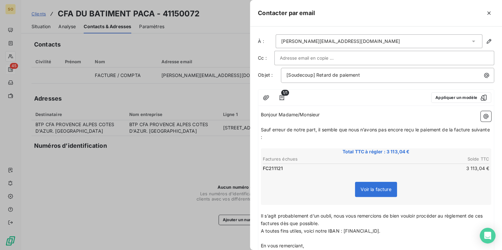
click at [484, 214] on span "Il s’agit probablement d’un oubli, nous vous remercions de bien vouloir procéde…" at bounding box center [372, 219] width 223 height 13
click at [291, 224] on span "Il s’agit probablement d’un oubli, nous vous remercions de bien vouloir procéde…" at bounding box center [374, 219] width 227 height 13
click at [347, 54] on div at bounding box center [384, 58] width 209 height 10
paste input "[EMAIL_ADDRESS][DOMAIN_NAME]"
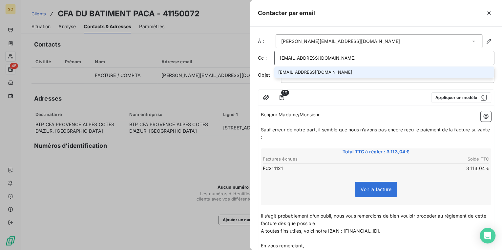
type input "[EMAIL_ADDRESS][DOMAIN_NAME]"
click at [350, 68] on li "[EMAIL_ADDRESS][DOMAIN_NAME]" at bounding box center [384, 72] width 220 height 11
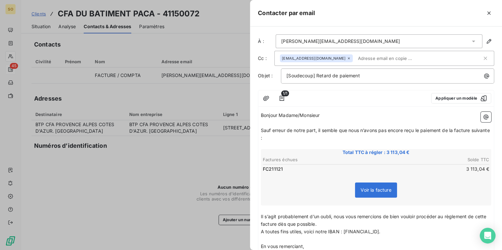
click at [363, 58] on input "text" at bounding box center [393, 58] width 76 height 10
paste input "[EMAIL_ADDRESS][DOMAIN_NAME]"
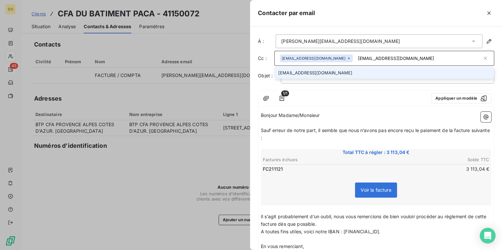
type input "[EMAIL_ADDRESS][DOMAIN_NAME]"
click at [359, 71] on li "[EMAIL_ADDRESS][DOMAIN_NAME]" at bounding box center [384, 72] width 220 height 11
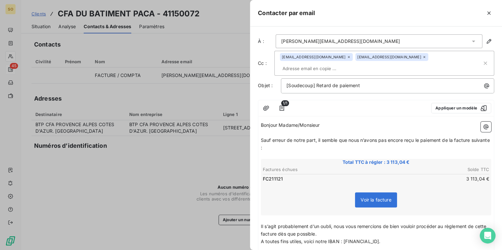
click at [334, 67] on input "text" at bounding box center [318, 69] width 76 height 10
paste input "[EMAIL_ADDRESS][DOMAIN_NAME]"
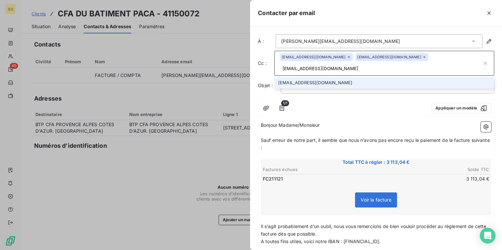
type input "[EMAIL_ADDRESS][DOMAIN_NAME]"
click at [344, 85] on li "[EMAIL_ADDRESS][DOMAIN_NAME]" at bounding box center [384, 82] width 220 height 11
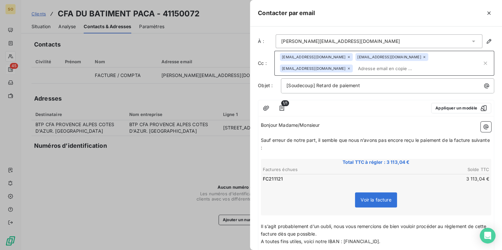
click at [336, 106] on div at bounding box center [358, 108] width 133 height 10
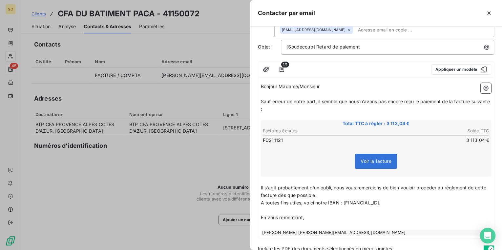
scroll to position [67, 0]
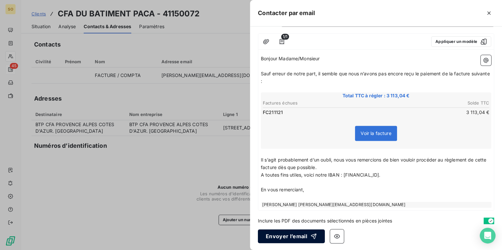
click at [298, 235] on button "Envoyer l’email" at bounding box center [291, 237] width 67 height 14
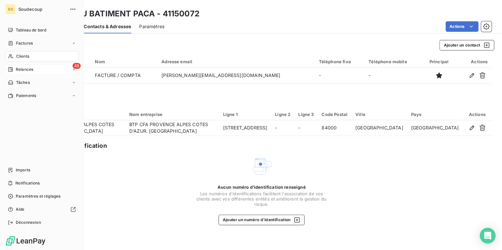
click at [43, 71] on div "45 Relances" at bounding box center [41, 69] width 73 height 10
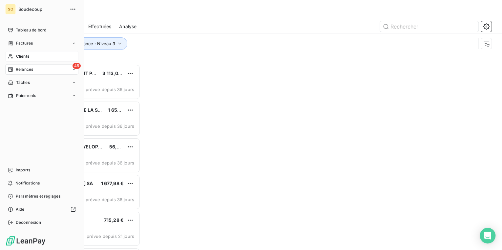
scroll to position [182, 105]
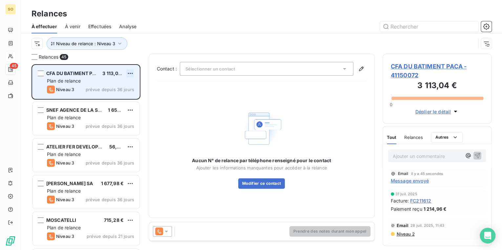
click at [128, 71] on html "SO 45 Relances À effectuer À venir Effectuées Analyse Niveau de relance : Nivea…" at bounding box center [251, 125] width 502 height 250
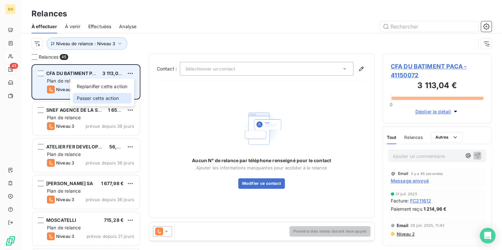
click at [102, 97] on div "Passer cette action" at bounding box center [102, 98] width 59 height 10
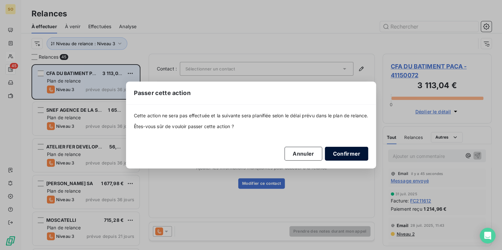
click at [349, 153] on button "Confirmer" at bounding box center [346, 154] width 43 height 14
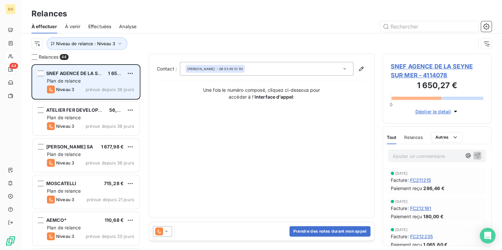
click at [404, 66] on span "SNEF AGENCE DE LA SEYNE SUR MER - 4114078" at bounding box center [437, 71] width 93 height 18
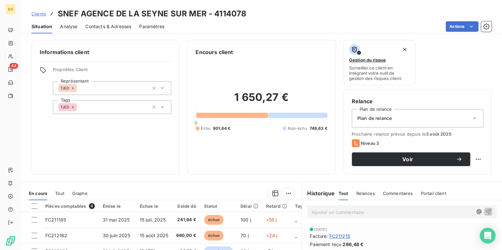
click at [39, 13] on span "Clients" at bounding box center [38, 13] width 14 height 5
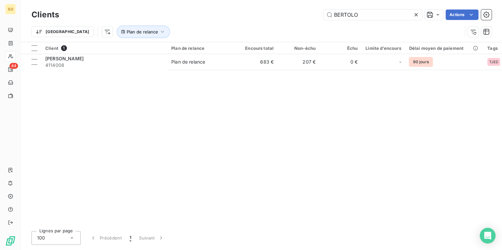
drag, startPoint x: 332, startPoint y: 17, endPoint x: 419, endPoint y: 9, distance: 87.3
click at [419, 9] on div "Clients BERTOLO Actions" at bounding box center [261, 15] width 460 height 14
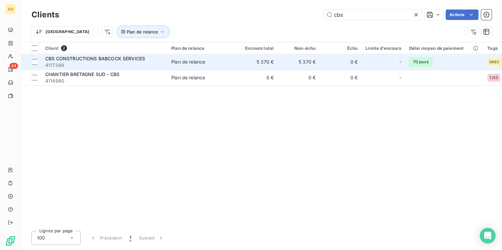
type input "cbs"
click at [328, 60] on td "0 €" at bounding box center [340, 62] width 42 height 16
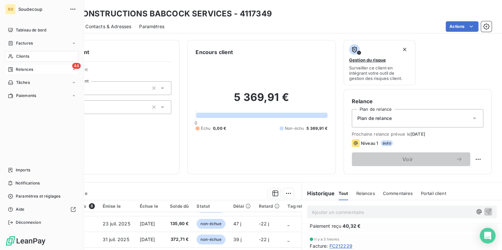
click at [33, 68] on div "44 Relances" at bounding box center [41, 69] width 73 height 10
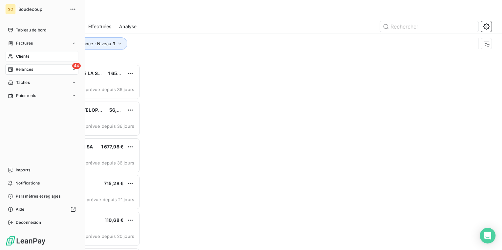
scroll to position [182, 105]
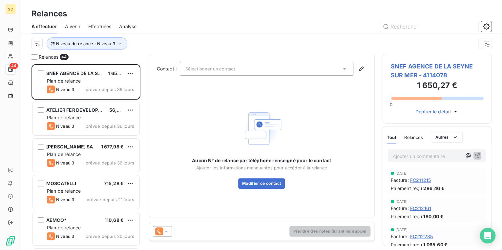
click at [445, 64] on span "SNEF AGENCE DE LA SEYNE SUR MER - 4114078" at bounding box center [437, 71] width 93 height 18
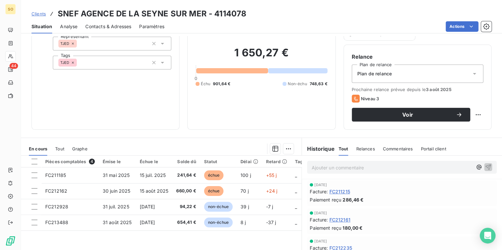
scroll to position [52, 0]
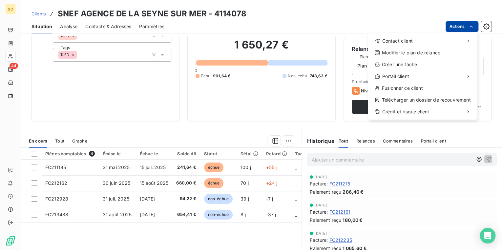
click at [453, 26] on html "SO 44 Clients SNEF AGENCE DE LA SEYNE SUR MER - 4114078 Situation Analyse Conta…" at bounding box center [251, 125] width 502 height 250
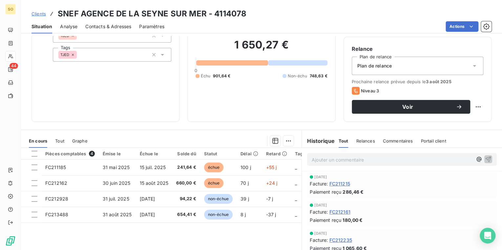
click at [107, 27] on html "SO 44 Clients SNEF AGENCE DE LA SEYNE SUR MER - 4114078 Situation Analyse Conta…" at bounding box center [251, 125] width 502 height 250
click at [107, 26] on span "Contacts & Adresses" at bounding box center [108, 26] width 46 height 7
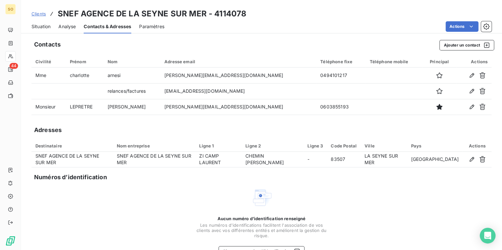
click at [46, 25] on span "Situation" at bounding box center [40, 26] width 19 height 7
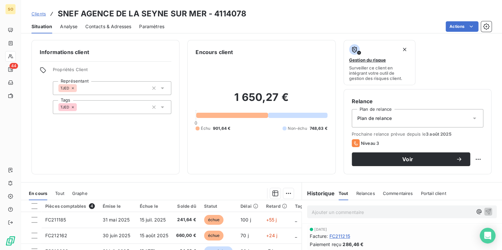
click at [106, 26] on span "Contacts & Adresses" at bounding box center [108, 26] width 46 height 7
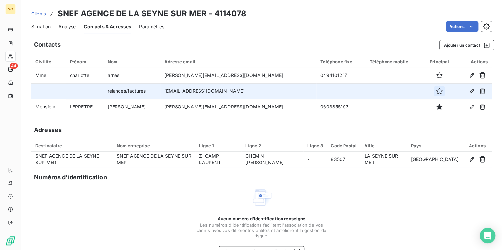
click at [436, 92] on icon "button" at bounding box center [439, 91] width 7 height 7
click at [452, 42] on button "Ajouter un contact" at bounding box center [466, 45] width 55 height 10
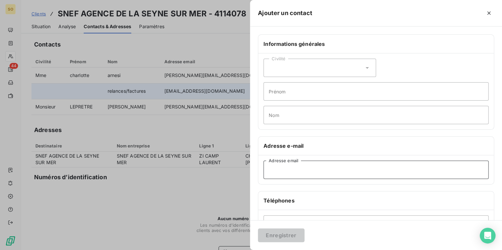
click at [307, 169] on input "Adresse email" at bounding box center [375, 170] width 225 height 18
type input "v"
paste input "[PERSON_NAME][EMAIL_ADDRESS][DOMAIN_NAME]"
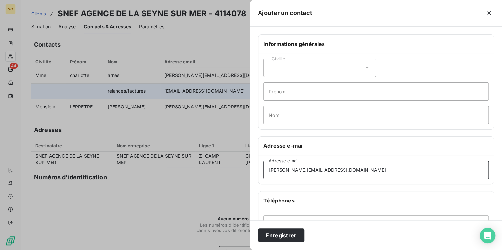
type input "[PERSON_NAME][EMAIL_ADDRESS][DOMAIN_NAME]"
click at [290, 112] on input "Nom" at bounding box center [375, 115] width 225 height 18
type input "comptable"
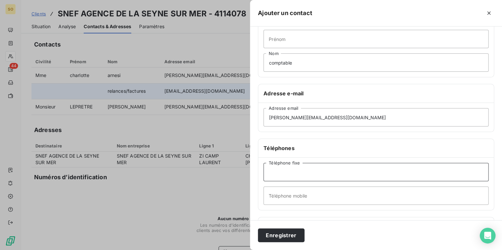
click at [298, 176] on input "Téléphone fixe" at bounding box center [375, 172] width 225 height 18
paste input "0494101217"
type input "0494101217"
click at [286, 232] on button "Enregistrer" at bounding box center [281, 236] width 47 height 14
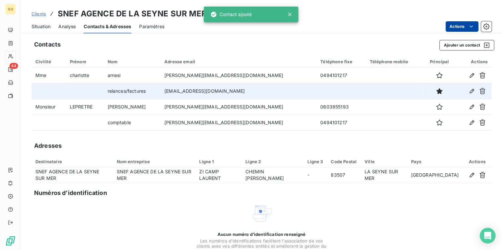
click at [449, 23] on html "SO 44 Clients SNEF AGENCE DE LA SEYNE SUR MER - 4114078 Situation Analyse Conta…" at bounding box center [251, 125] width 502 height 250
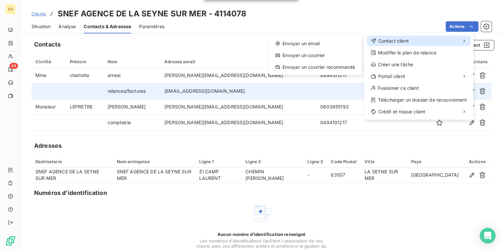
click at [401, 38] on span "Contact client" at bounding box center [393, 41] width 31 height 7
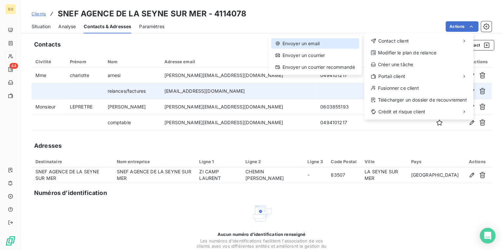
click at [348, 42] on div "Envoyer un email" at bounding box center [315, 43] width 88 height 10
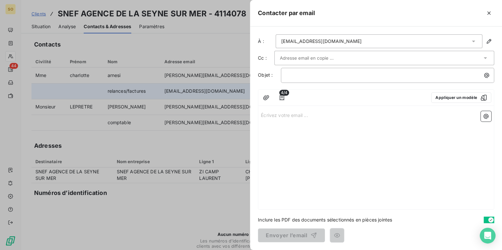
click at [295, 58] on input "text" at bounding box center [315, 58] width 71 height 10
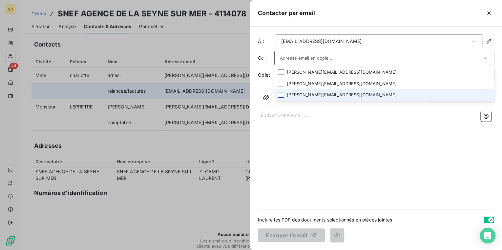
click at [282, 95] on div at bounding box center [281, 95] width 6 height 6
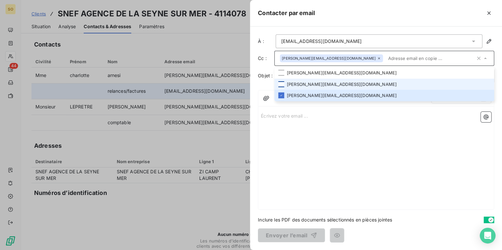
click at [281, 84] on div at bounding box center [281, 84] width 6 height 6
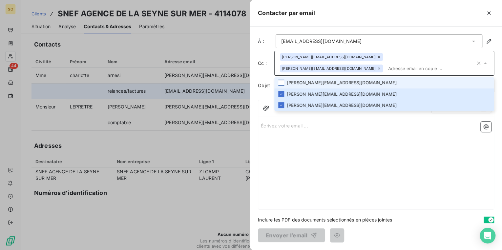
click at [281, 80] on div at bounding box center [281, 83] width 6 height 6
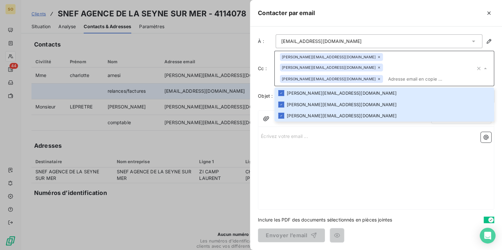
click at [311, 153] on div "Écrivez votre email ... ﻿" at bounding box center [375, 170] width 235 height 80
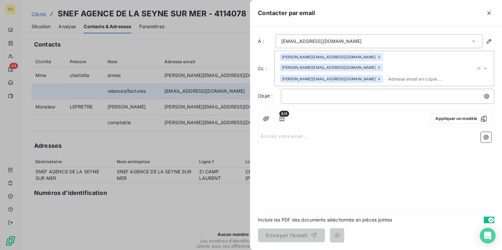
click at [281, 111] on span "4/4" at bounding box center [284, 114] width 10 height 6
click at [281, 115] on icon "button" at bounding box center [281, 118] width 7 height 7
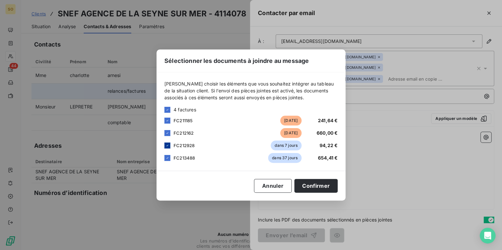
click at [167, 145] on icon at bounding box center [167, 146] width 4 height 4
click at [167, 156] on icon at bounding box center [167, 158] width 4 height 4
click at [312, 186] on button "Confirmer" at bounding box center [315, 186] width 43 height 14
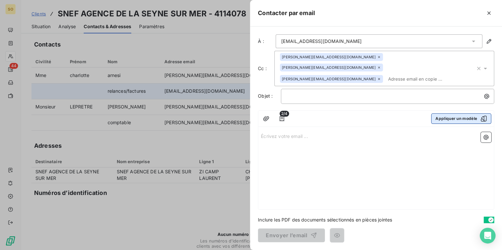
click at [440, 113] on button "Appliquer un modèle" at bounding box center [461, 118] width 60 height 10
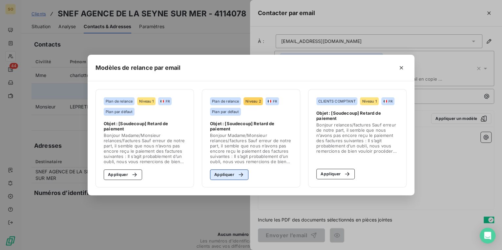
click at [225, 172] on button "Appliquer" at bounding box center [229, 175] width 38 height 10
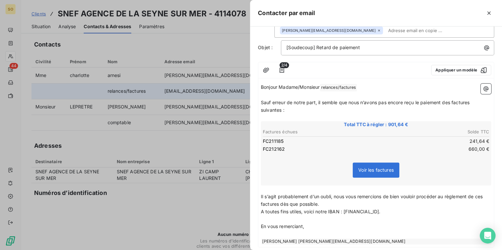
scroll to position [74, 0]
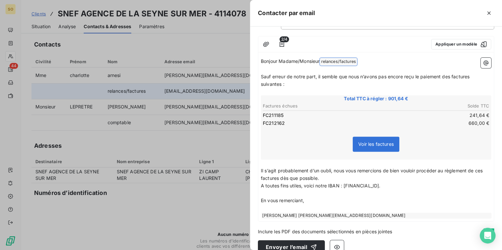
drag, startPoint x: 324, startPoint y: 50, endPoint x: 377, endPoint y: 47, distance: 53.8
click at [377, 58] on p "Bonjour Madame/Monsieur relances/factures ﻿ ﻿" at bounding box center [376, 62] width 230 height 8
click at [291, 240] on button "Envoyer l’email" at bounding box center [291, 247] width 67 height 14
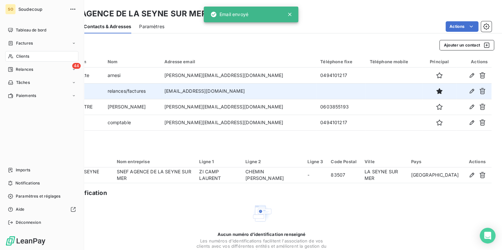
click at [22, 69] on span "Relances" at bounding box center [24, 70] width 17 height 6
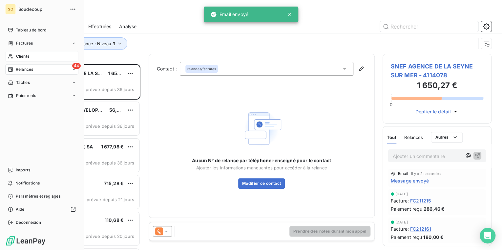
scroll to position [182, 105]
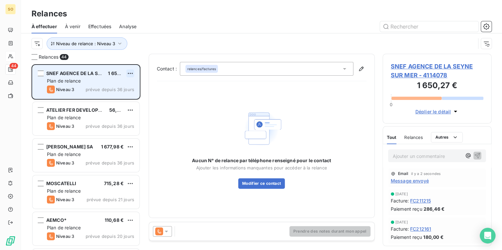
click at [129, 71] on html "SO 44 Relances À effectuer À venir Effectuées Analyse Niveau de relance : Nivea…" at bounding box center [251, 125] width 502 height 250
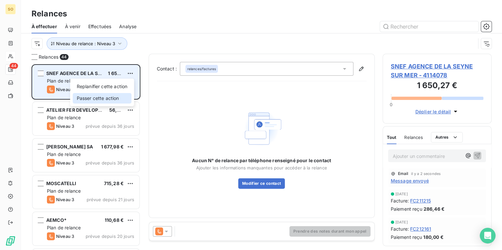
click at [113, 96] on div "Passer cette action" at bounding box center [102, 98] width 59 height 10
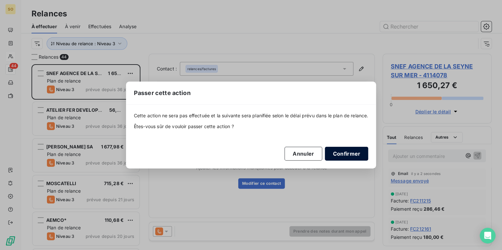
click at [348, 154] on button "Confirmer" at bounding box center [346, 154] width 43 height 14
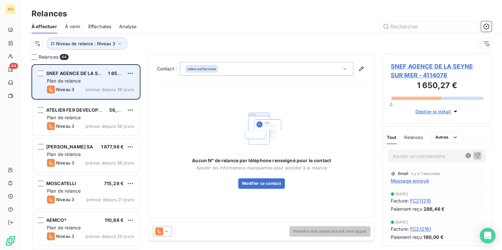
click at [77, 76] on span "SNEF AGENCE DE LA SEYNE SUR MER" at bounding box center [89, 74] width 86 height 6
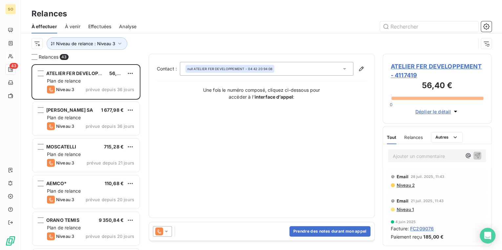
click at [416, 66] on span "ATELIER FER DEVELOPPEMENT - 4117419" at bounding box center [437, 71] width 93 height 18
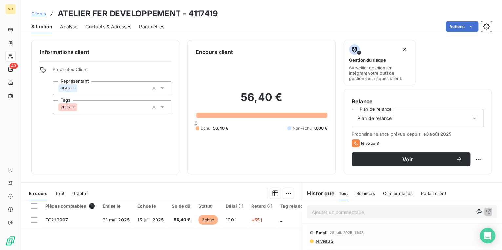
scroll to position [26, 0]
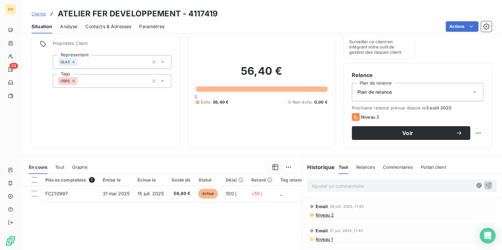
click at [108, 23] on span "Contacts & Adresses" at bounding box center [108, 26] width 46 height 7
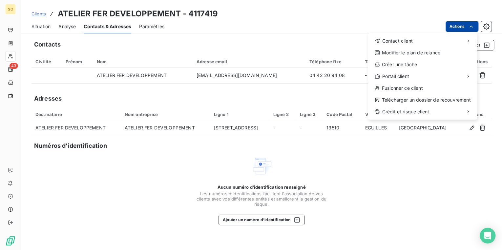
click at [460, 30] on html "SO 43 Clients ATELIER FER DEVELOPPEMENT - 4117419 Situation Analyse Contacts & …" at bounding box center [251, 125] width 502 height 250
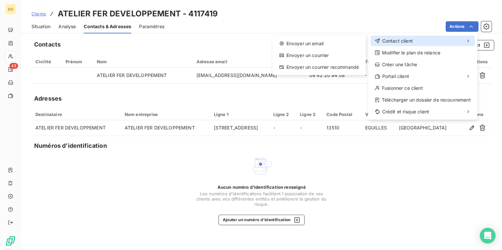
click at [419, 44] on div "Contact client" at bounding box center [423, 41] width 104 height 10
click at [364, 54] on div "Envoyer un email Envoyer un courrier Envoyer un courrier recommandé" at bounding box center [318, 55] width 93 height 39
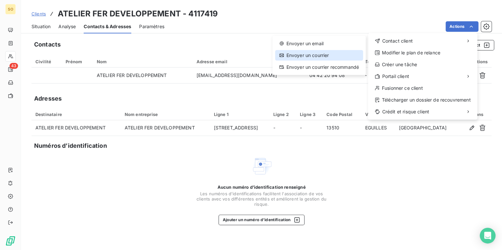
click at [357, 51] on div "Envoyer un courrier" at bounding box center [319, 55] width 88 height 10
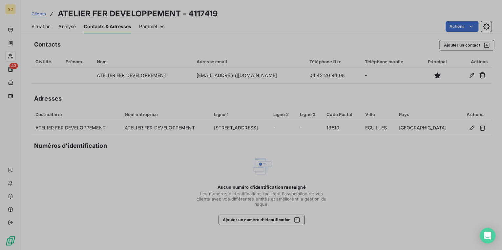
click at [357, 250] on div "Contacter par courrier Adresse : ATELIER FER DEVELOPPEMENT ATELIER FER DEVELOPP…" at bounding box center [251, 250] width 502 height 0
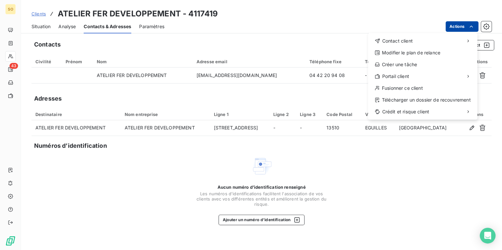
click at [453, 24] on html "SO 43 Clients ATELIER FER DEVELOPPEMENT - 4117419 Situation Analyse Contacts & …" at bounding box center [251, 125] width 502 height 250
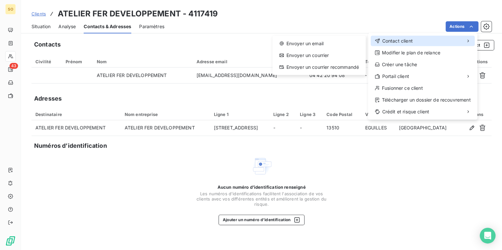
click at [431, 40] on div "Contact client" at bounding box center [423, 41] width 104 height 10
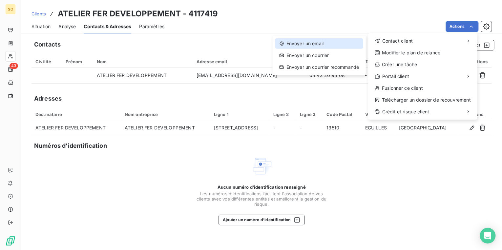
click at [333, 47] on div "Envoyer un email" at bounding box center [319, 43] width 88 height 10
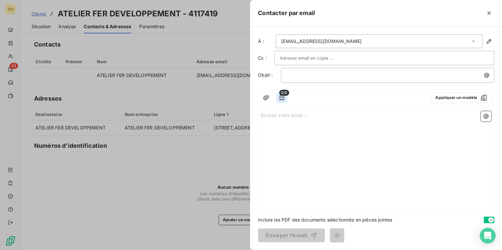
click at [283, 97] on icon "button" at bounding box center [281, 97] width 5 height 5
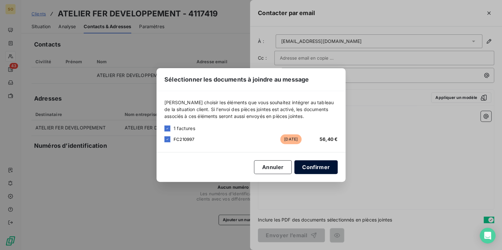
click at [317, 163] on button "Confirmer" at bounding box center [315, 167] width 43 height 14
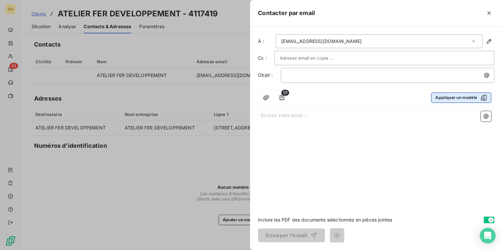
click at [450, 97] on button "Appliquer un modèle" at bounding box center [461, 97] width 60 height 10
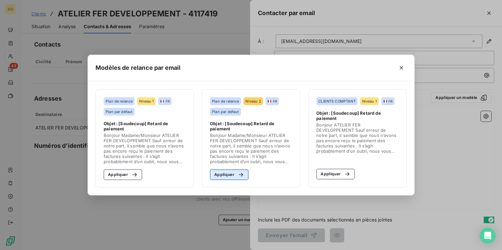
click at [238, 177] on icon "button" at bounding box center [240, 175] width 7 height 7
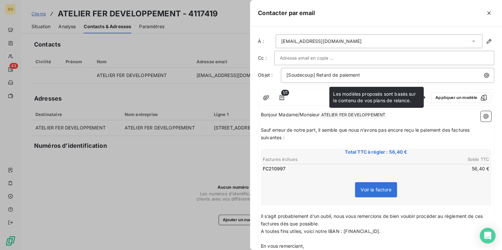
click at [320, 57] on input "text" at bounding box center [315, 58] width 71 height 10
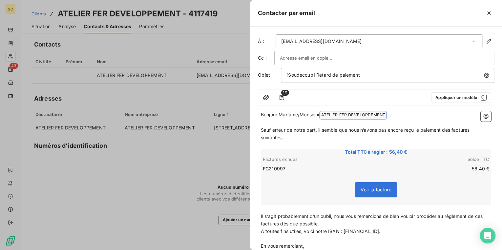
drag, startPoint x: 323, startPoint y: 115, endPoint x: 394, endPoint y: 114, distance: 70.5
click at [394, 114] on p "Bonjour Madame/Monsieur ATELIER FER DEVELOPPEMENT ﻿ ﻿" at bounding box center [376, 115] width 230 height 8
click at [452, 129] on span "Sauf erreur de notre part, il semble que nous n’avons pas encore reçu le paieme…" at bounding box center [366, 133] width 210 height 13
click at [472, 132] on p "Sauf erreur de notre part, il semble que nous n’avons pas encore reçu le paieme…" at bounding box center [376, 133] width 230 height 15
click at [281, 136] on span "Sauf erreur de notre part, il semble que nous n’avons pas encore reçu le paieme…" at bounding box center [366, 133] width 210 height 13
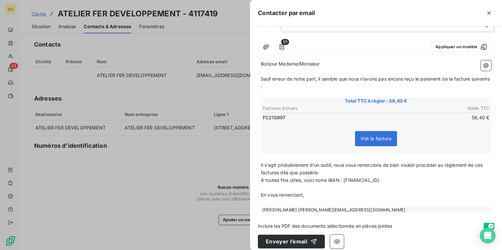
scroll to position [52, 0]
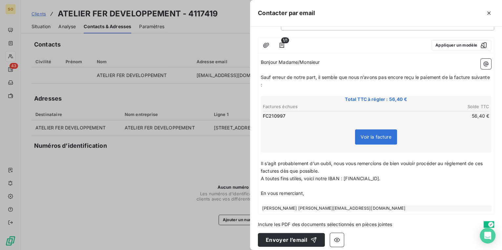
click at [484, 163] on span "Il s’agit probablement d’un oubli, nous vous remercions de bien vouloir procéde…" at bounding box center [372, 167] width 223 height 13
click at [291, 171] on span "Il s’agit probablement d’un oubli, nous vous remercions de bien vouloir procéde…" at bounding box center [374, 167] width 227 height 13
click at [279, 239] on button "Envoyer l’email" at bounding box center [291, 240] width 67 height 14
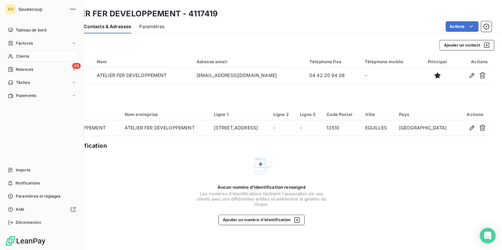
click at [18, 68] on span "Relances" at bounding box center [24, 70] width 17 height 6
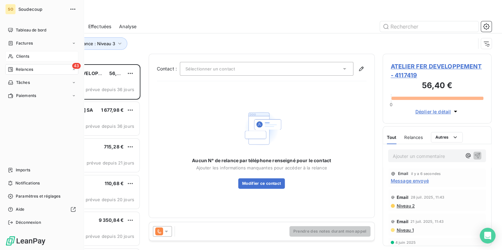
scroll to position [182, 105]
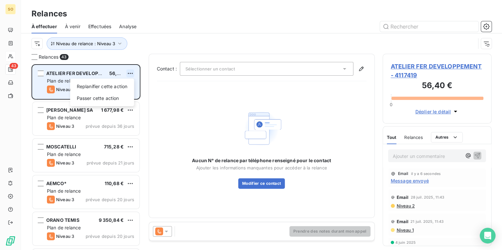
click at [129, 73] on html "SO 43 Relances À effectuer À venir Effectuées Analyse Niveau de relance : Nivea…" at bounding box center [251, 125] width 502 height 250
click at [96, 99] on div "Passer cette action" at bounding box center [102, 98] width 59 height 10
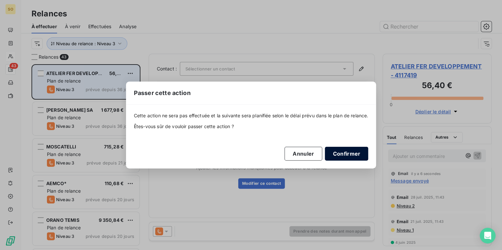
click at [345, 152] on button "Confirmer" at bounding box center [346, 154] width 43 height 14
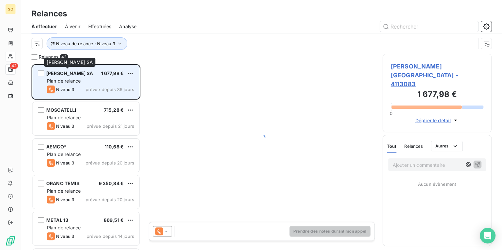
click at [78, 73] on span "[PERSON_NAME] SA" at bounding box center [69, 74] width 47 height 6
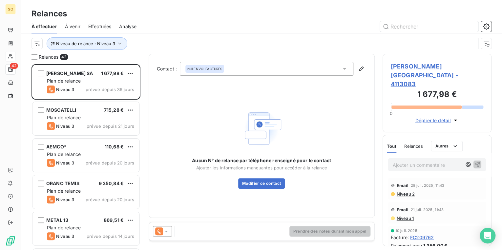
click at [432, 89] on h3 "1 677,98 €" at bounding box center [437, 95] width 93 height 13
click at [432, 66] on span "[PERSON_NAME] [GEOGRAPHIC_DATA] - 4113083" at bounding box center [437, 75] width 93 height 27
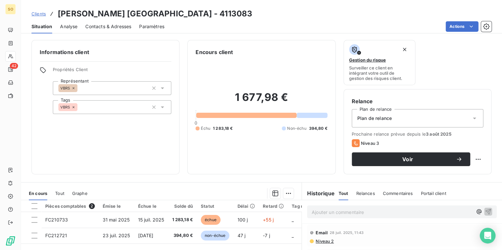
click at [126, 26] on span "Contacts & Adresses" at bounding box center [108, 26] width 46 height 7
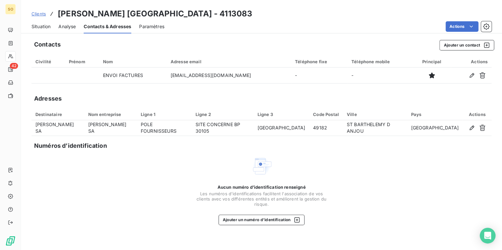
click at [42, 24] on span "Situation" at bounding box center [40, 26] width 19 height 7
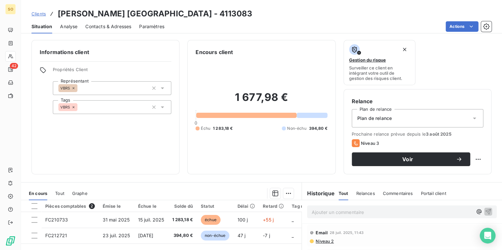
click at [118, 25] on span "Contacts & Adresses" at bounding box center [108, 26] width 46 height 7
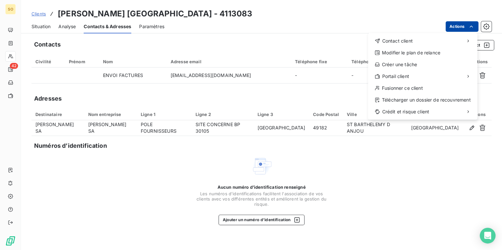
click at [452, 29] on html "SO 42 Clients [PERSON_NAME] [GEOGRAPHIC_DATA] - 4113083 Situation Analyse Conta…" at bounding box center [251, 125] width 502 height 250
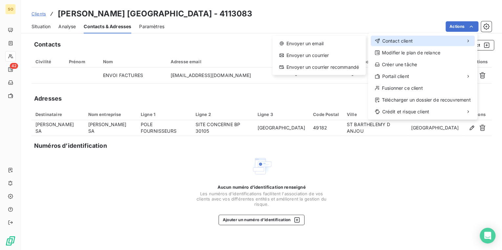
click at [393, 43] on span "Contact client" at bounding box center [397, 41] width 31 height 7
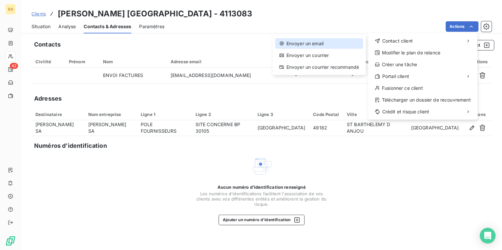
click at [321, 47] on div "Envoyer un email" at bounding box center [319, 43] width 88 height 10
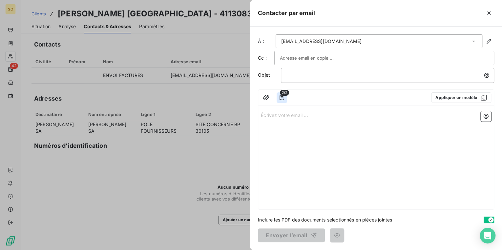
click at [283, 98] on icon "button" at bounding box center [281, 97] width 5 height 5
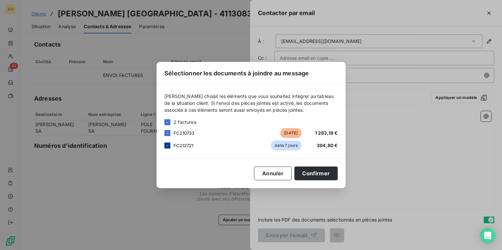
click at [167, 144] on icon at bounding box center [167, 146] width 4 height 4
click at [319, 171] on button "Confirmer" at bounding box center [315, 174] width 43 height 14
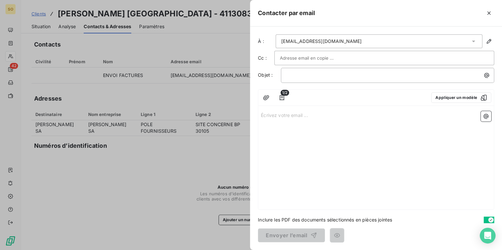
click at [289, 58] on input "text" at bounding box center [315, 58] width 71 height 10
click at [349, 60] on div at bounding box center [384, 58] width 209 height 10
type input "v"
paste input "[PERSON_NAME][EMAIL_ADDRESS][DOMAIN_NAME]"
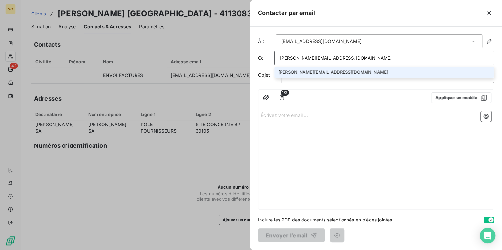
type input "[PERSON_NAME][EMAIL_ADDRESS][DOMAIN_NAME]"
click at [347, 70] on li "[PERSON_NAME][EMAIL_ADDRESS][DOMAIN_NAME]" at bounding box center [384, 72] width 220 height 11
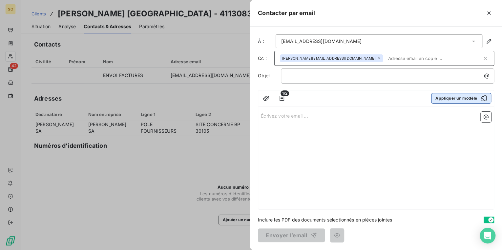
click at [439, 95] on button "Appliquer un modèle" at bounding box center [461, 98] width 60 height 10
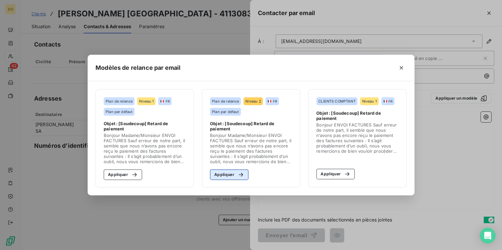
click at [219, 172] on button "Appliquer" at bounding box center [229, 175] width 38 height 10
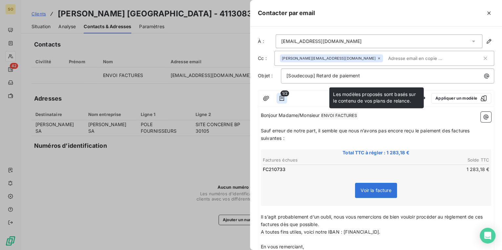
click at [281, 97] on icon "button" at bounding box center [281, 98] width 7 height 7
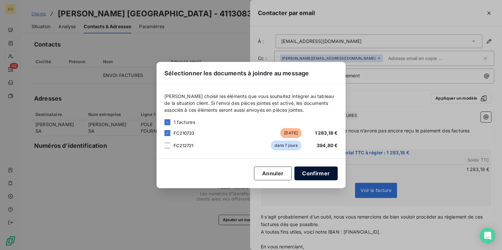
click at [329, 177] on button "Confirmer" at bounding box center [315, 174] width 43 height 14
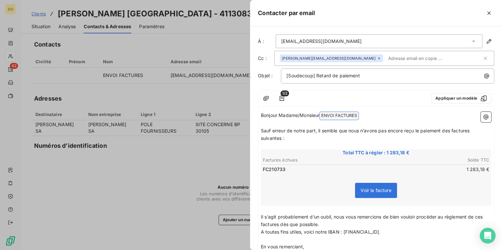
drag, startPoint x: 325, startPoint y: 112, endPoint x: 368, endPoint y: 111, distance: 42.3
click at [368, 112] on p "Bonjour Madame/Monsieur ENVOI FACTURES ﻿ ﻿" at bounding box center [376, 116] width 230 height 8
click at [451, 129] on span "Sauf erreur de notre part, il semble que nous n’avons pas encore reçu le paieme…" at bounding box center [366, 134] width 210 height 13
click at [473, 129] on span "Sauf erreur de notre part, il semble que nous n’avons pas encore reçu le paieme…" at bounding box center [367, 134] width 213 height 13
click at [281, 137] on span "Sauf erreur de notre part, il semble que nous n’avons pas encore reçu le paieme…" at bounding box center [366, 134] width 210 height 13
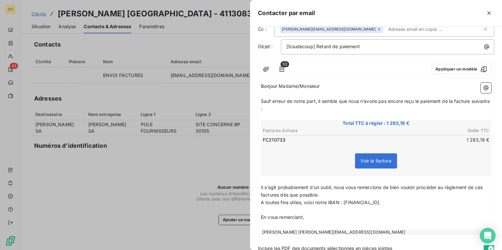
scroll to position [52, 0]
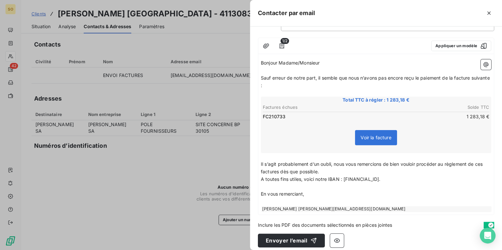
click at [484, 163] on span "Il s’agit probablement d’un oubli, nous vous remercions de bien vouloir procéde…" at bounding box center [372, 167] width 223 height 13
click at [292, 171] on span "Il s’agit probablement d’un oubli, nous vous remercions de bien vouloir procéde…" at bounding box center [375, 167] width 229 height 13
click at [278, 240] on button "Envoyer l’email" at bounding box center [291, 241] width 67 height 14
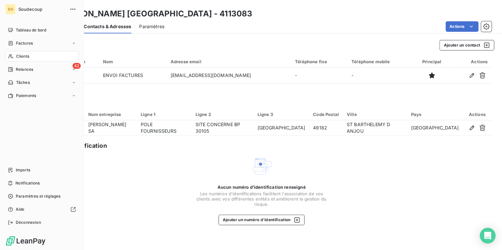
click at [27, 68] on span "Relances" at bounding box center [24, 70] width 17 height 6
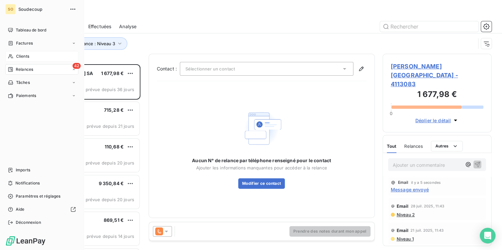
scroll to position [182, 105]
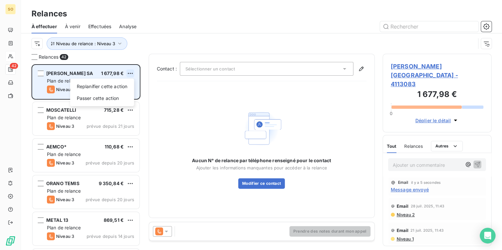
click at [129, 72] on html "SO 42 Relances À effectuer À venir Effectuées Analyse Niveau de relance : Nivea…" at bounding box center [251, 125] width 502 height 250
click at [85, 99] on div "Passer cette action" at bounding box center [102, 98] width 59 height 10
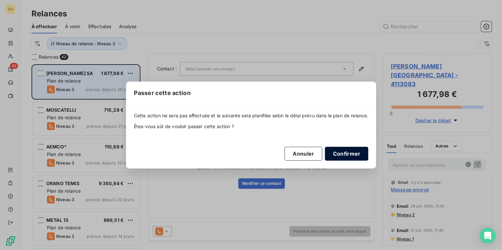
drag, startPoint x: 350, startPoint y: 152, endPoint x: 353, endPoint y: 151, distance: 3.8
click at [353, 151] on button "Confirmer" at bounding box center [346, 154] width 43 height 14
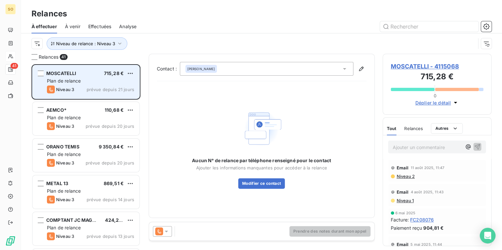
click at [398, 67] on span "MOSCATELLI - 4115068" at bounding box center [437, 66] width 93 height 9
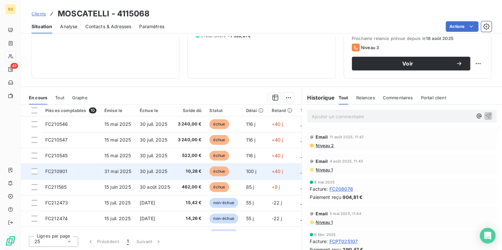
scroll to position [46, 0]
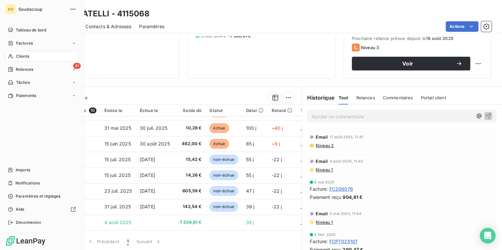
click at [27, 70] on span "Relances" at bounding box center [24, 70] width 17 height 6
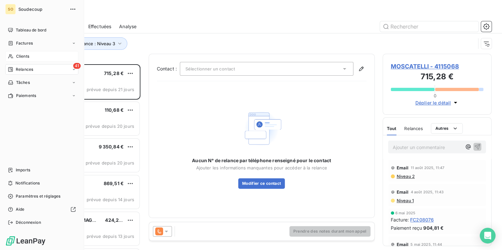
click at [19, 69] on span "Relances" at bounding box center [24, 70] width 17 height 6
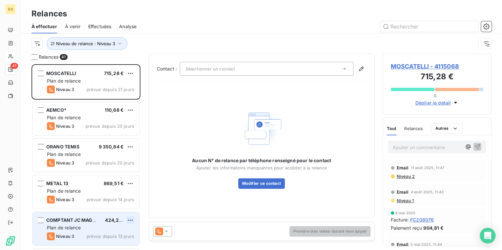
click at [131, 221] on html "SO 41 Relances À effectuer À venir Effectuées Analyse Niveau de relance : Nivea…" at bounding box center [251, 125] width 502 height 250
click at [104, 209] on div "Passer cette action" at bounding box center [102, 207] width 59 height 10
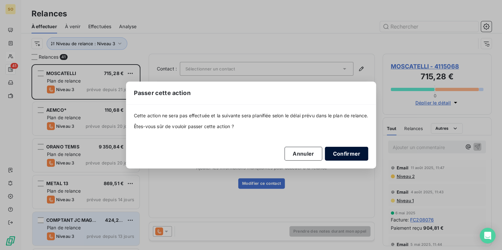
click at [342, 152] on button "Confirmer" at bounding box center [346, 154] width 43 height 14
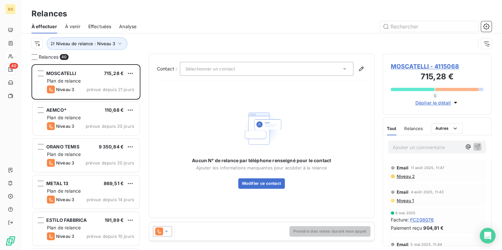
click at [435, 68] on span "MOSCATELLI - 4115068" at bounding box center [437, 66] width 93 height 9
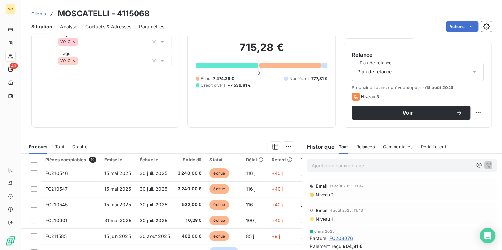
scroll to position [52, 0]
